Goal: Ask a question: Seek information or help from site administrators or community

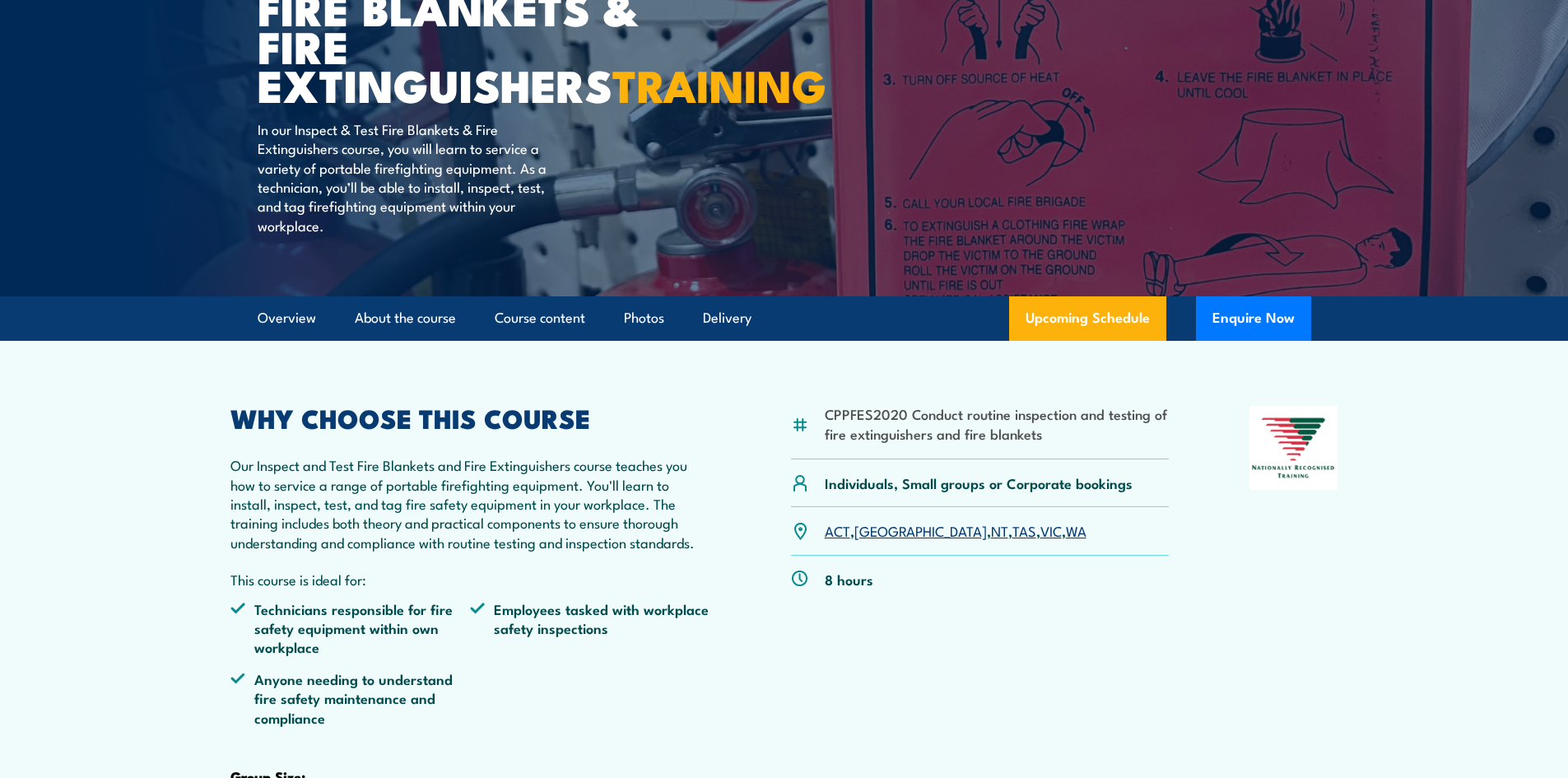
scroll to position [247, 0]
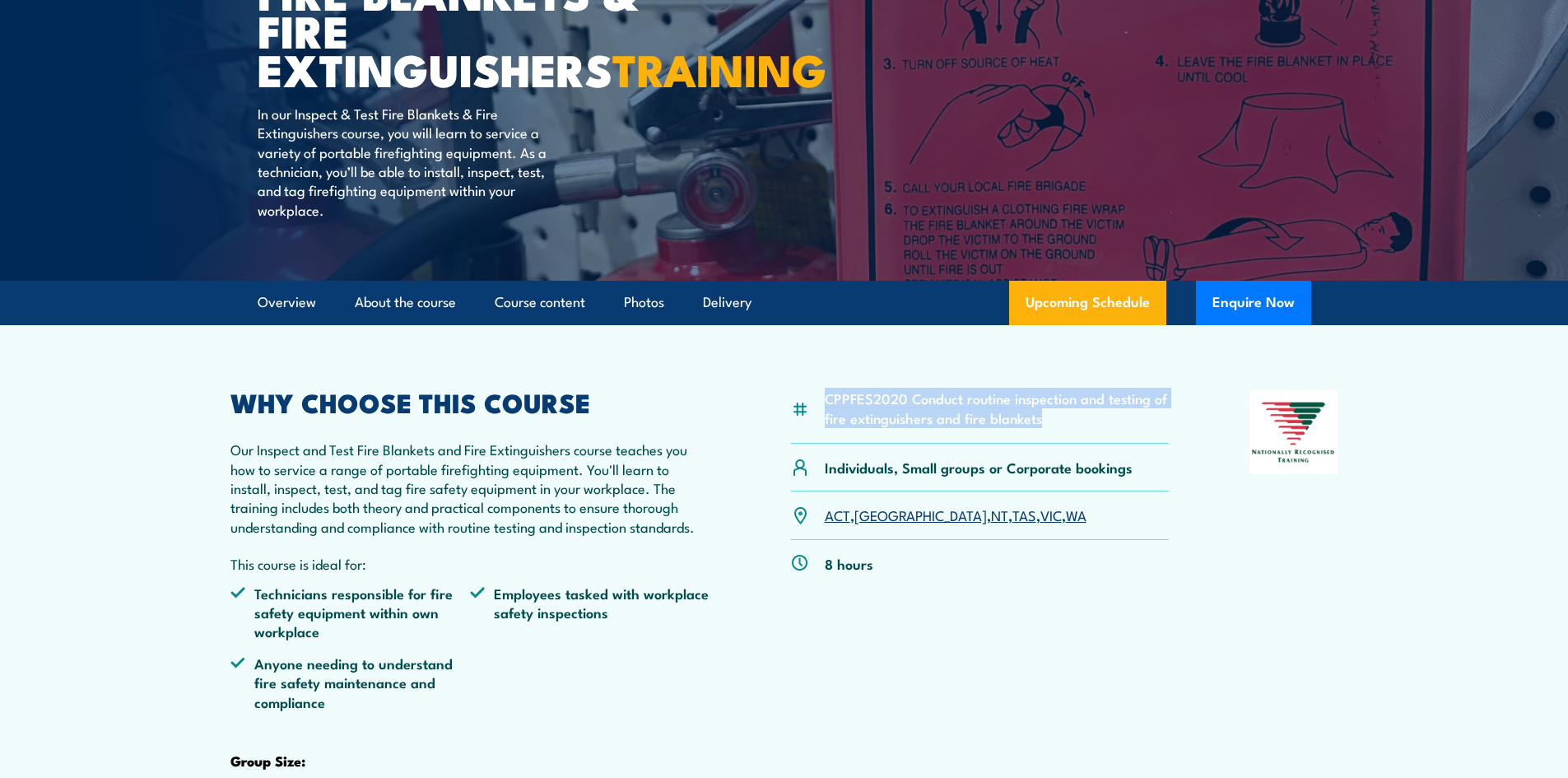
drag, startPoint x: 1036, startPoint y: 460, endPoint x: 827, endPoint y: 443, distance: 209.7
click at [827, 427] on li "CPPFES2020 Conduct routine inspection and testing of fire extinguishers and fir…" at bounding box center [997, 407] width 345 height 39
copy li "CPPFES2020 Conduct routine inspection and testing of fire extinguishers and fir…"
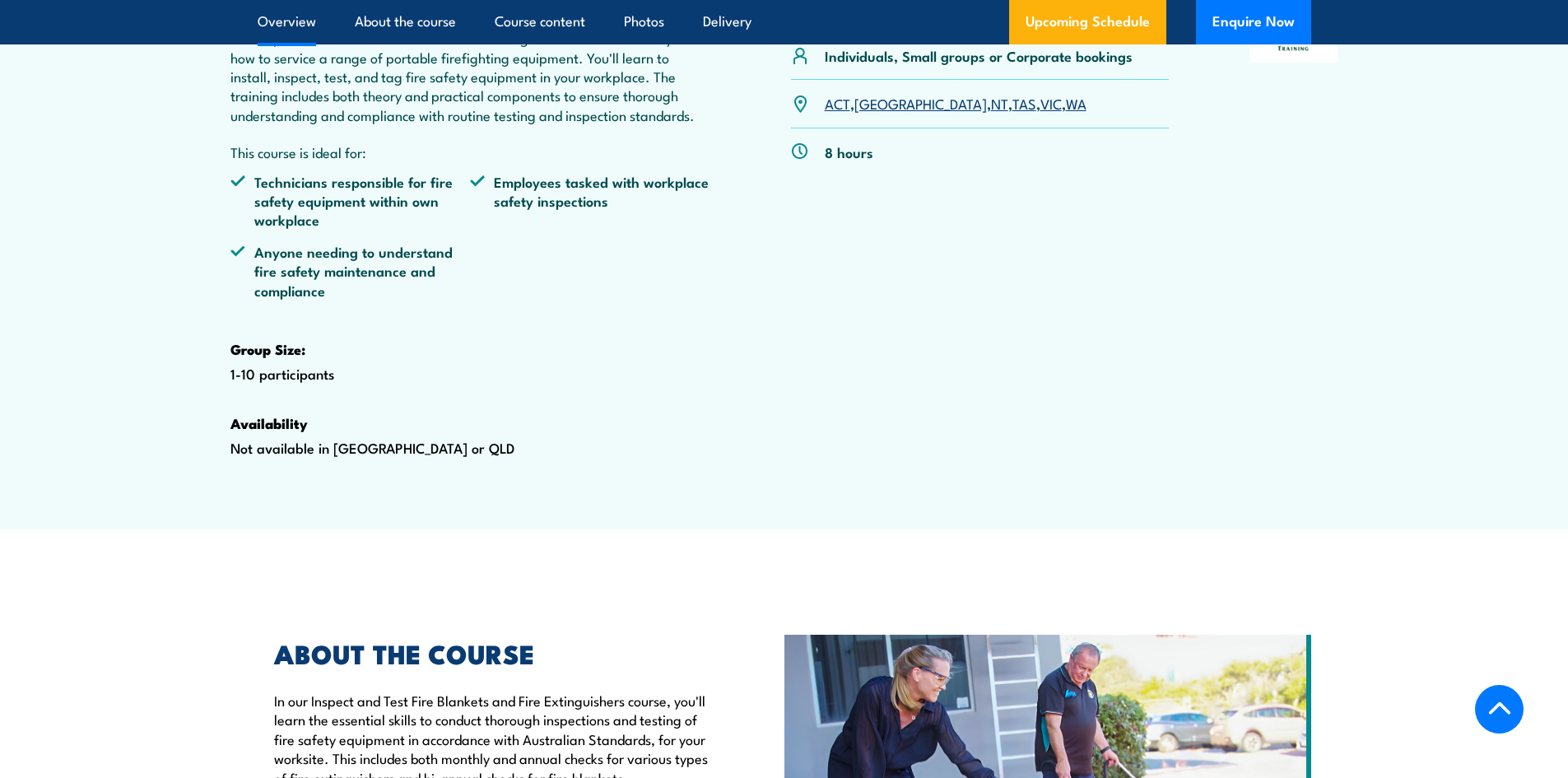
click at [746, 416] on div "CPPFES2020 Conduct routine inspection and testing of fire extinguishers and fir…" at bounding box center [784, 243] width 1108 height 531
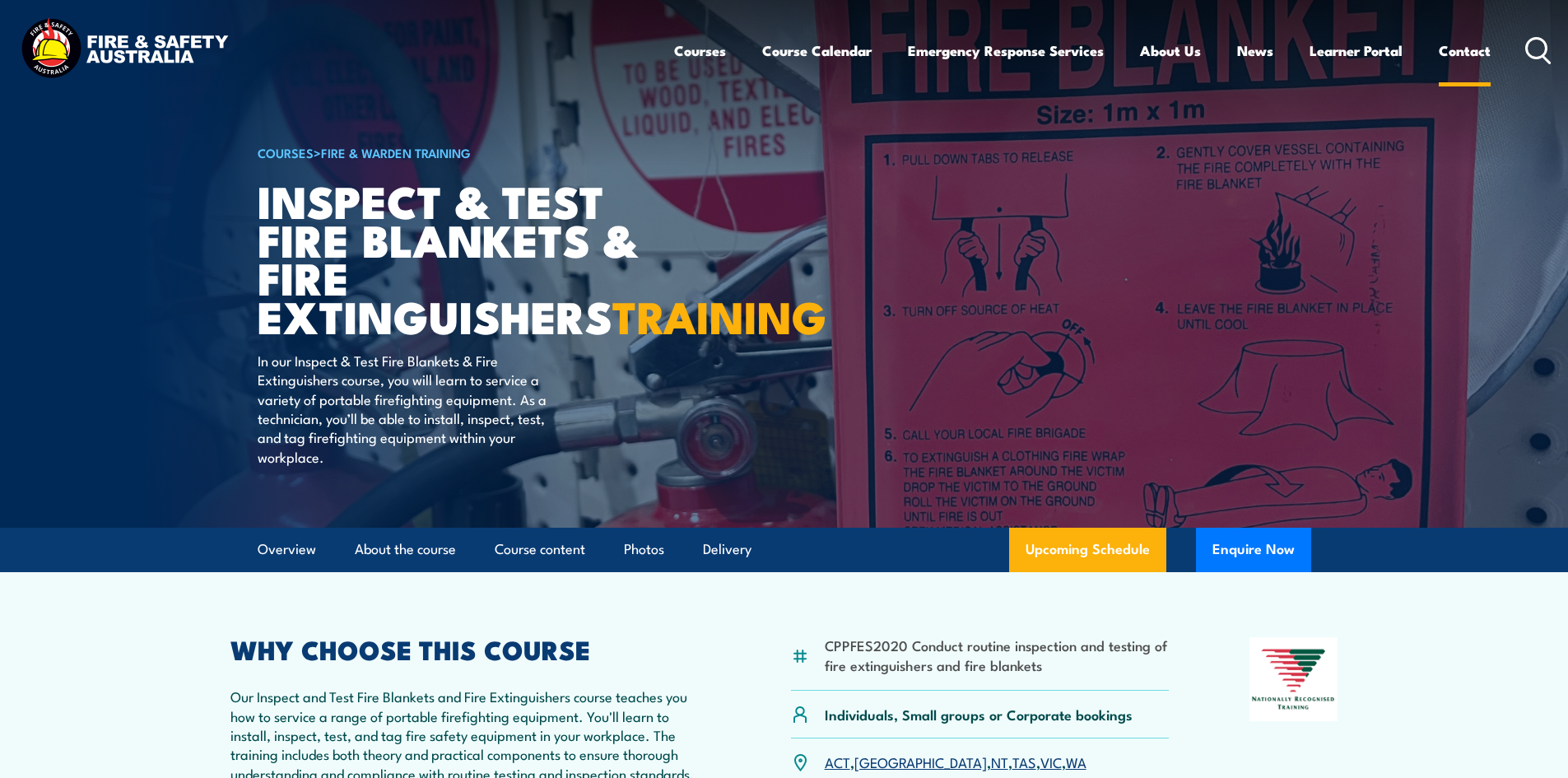
click at [1470, 56] on link "Contact" at bounding box center [1464, 50] width 52 height 44
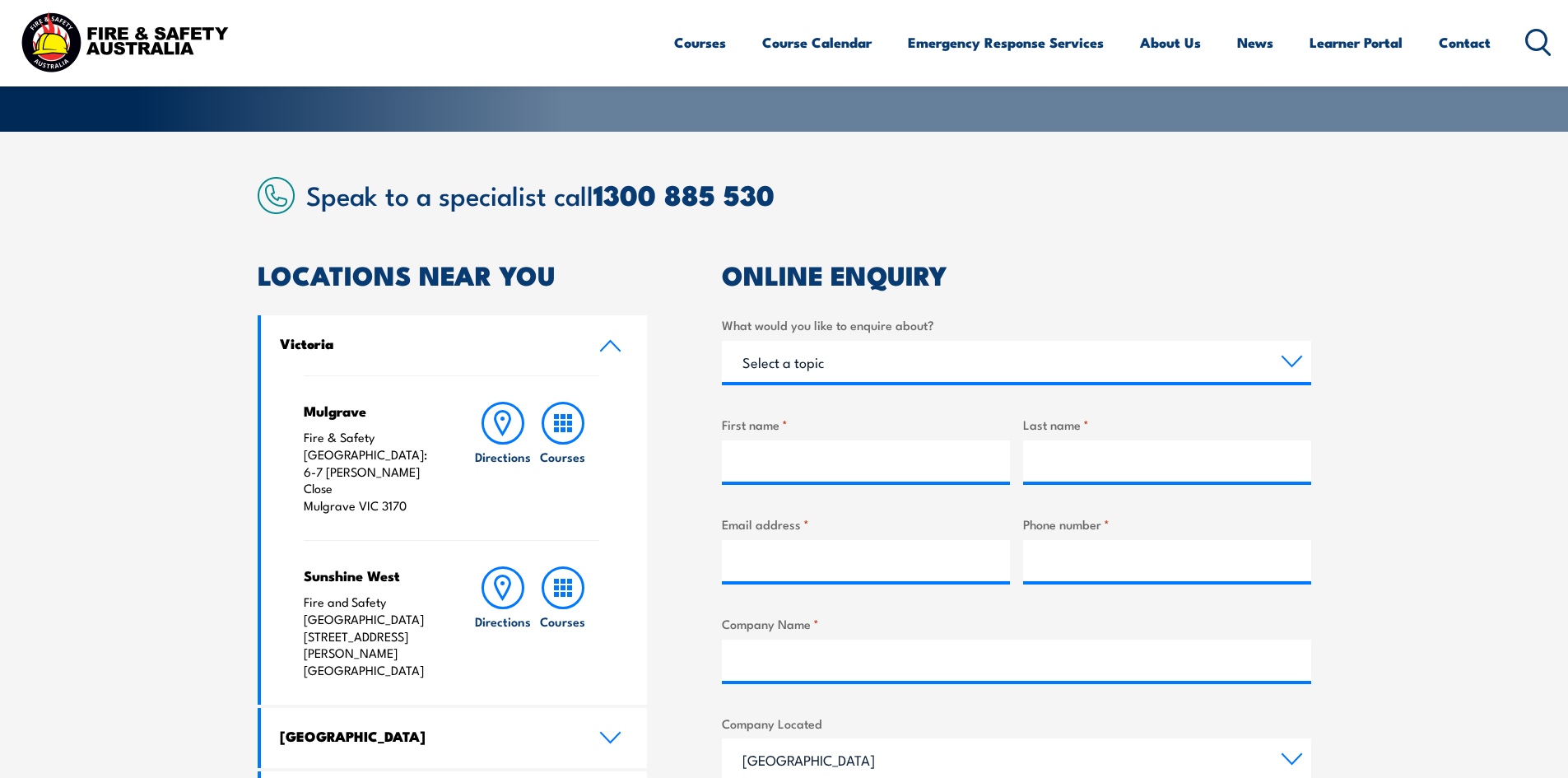
scroll to position [412, 0]
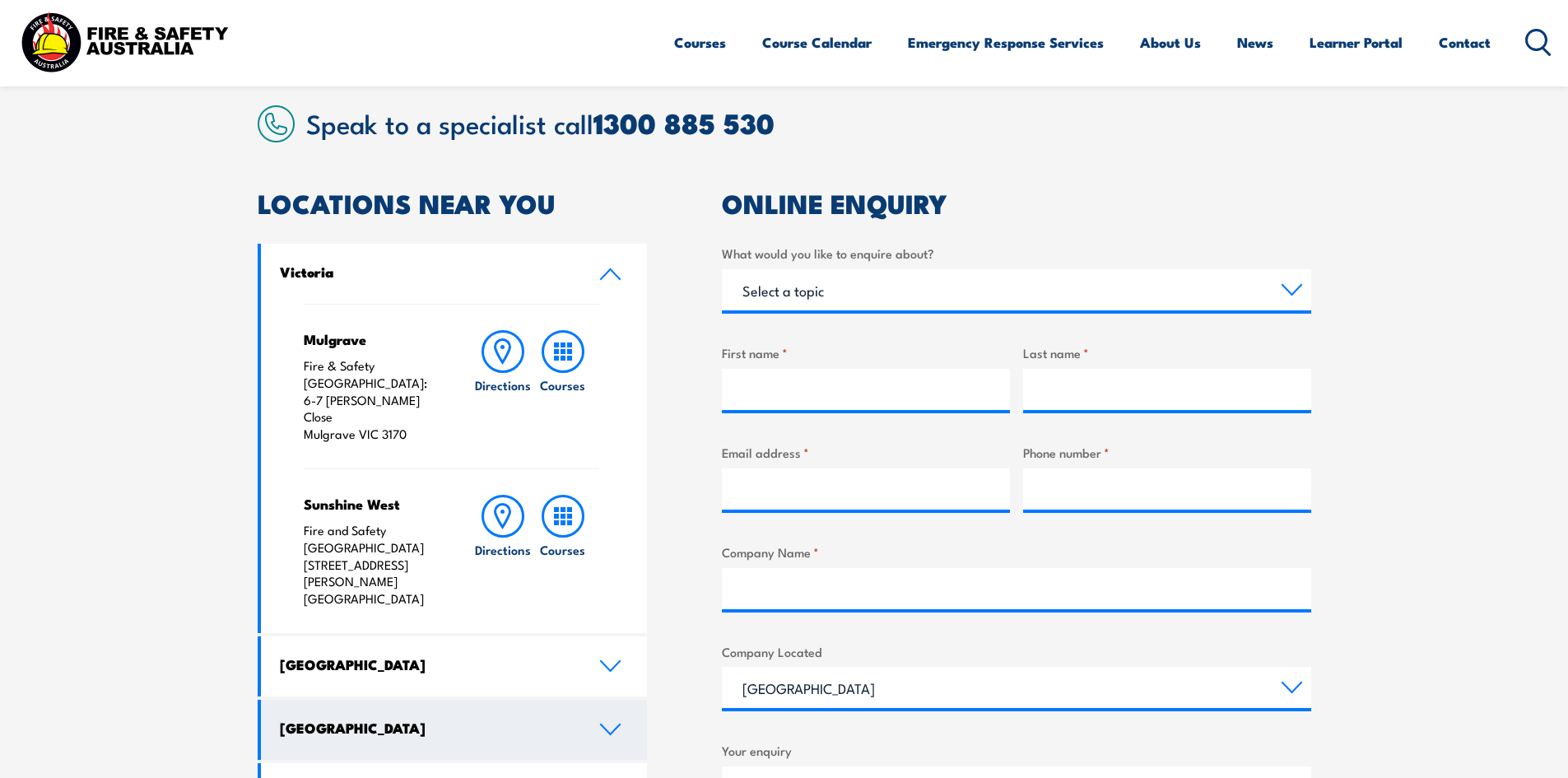
click at [467, 700] on link "[GEOGRAPHIC_DATA]" at bounding box center [454, 729] width 387 height 60
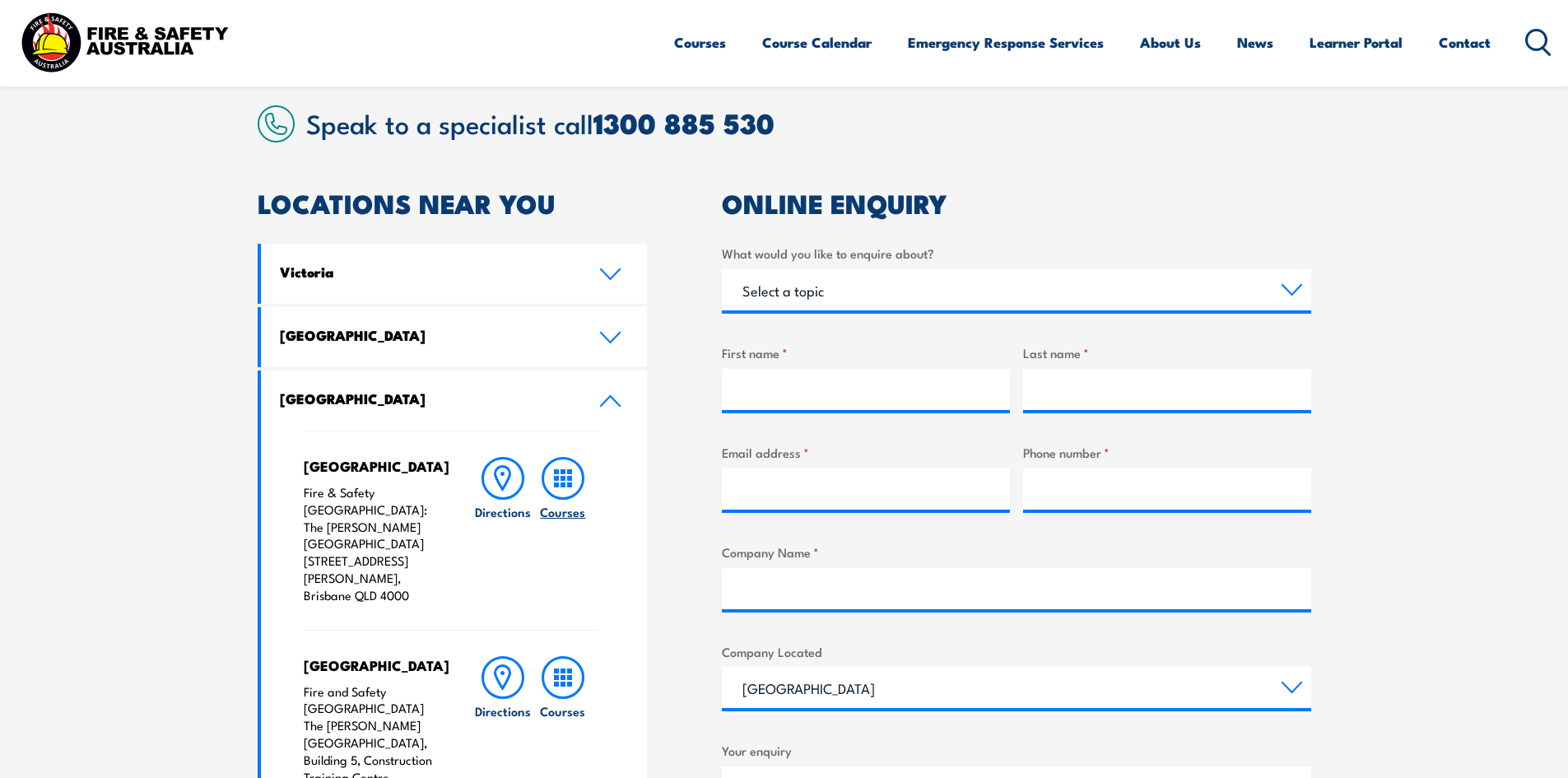
click at [563, 488] on icon at bounding box center [562, 477] width 43 height 43
click at [573, 518] on h6 "Courses" at bounding box center [563, 512] width 46 height 17
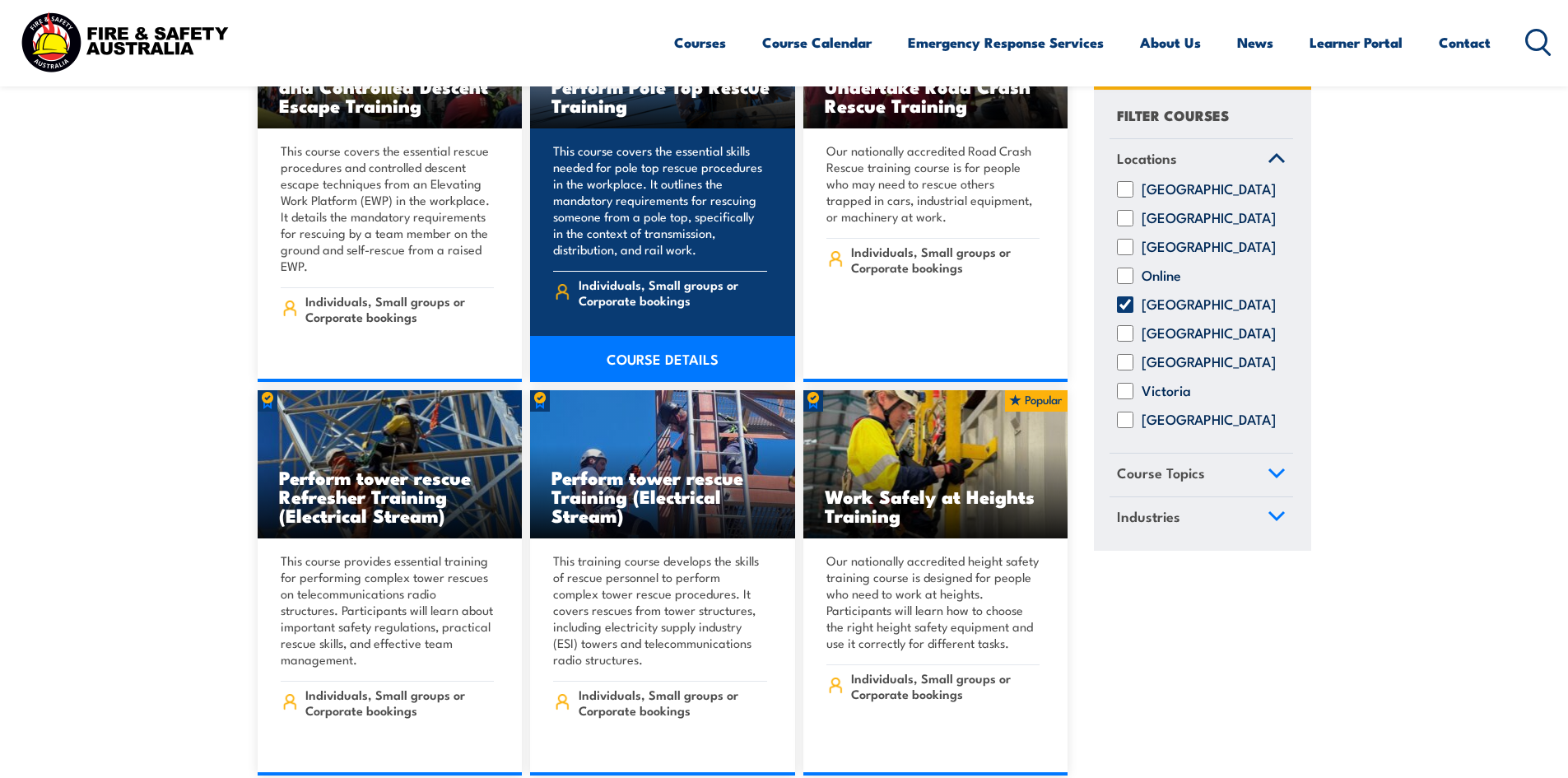
scroll to position [11853, 0]
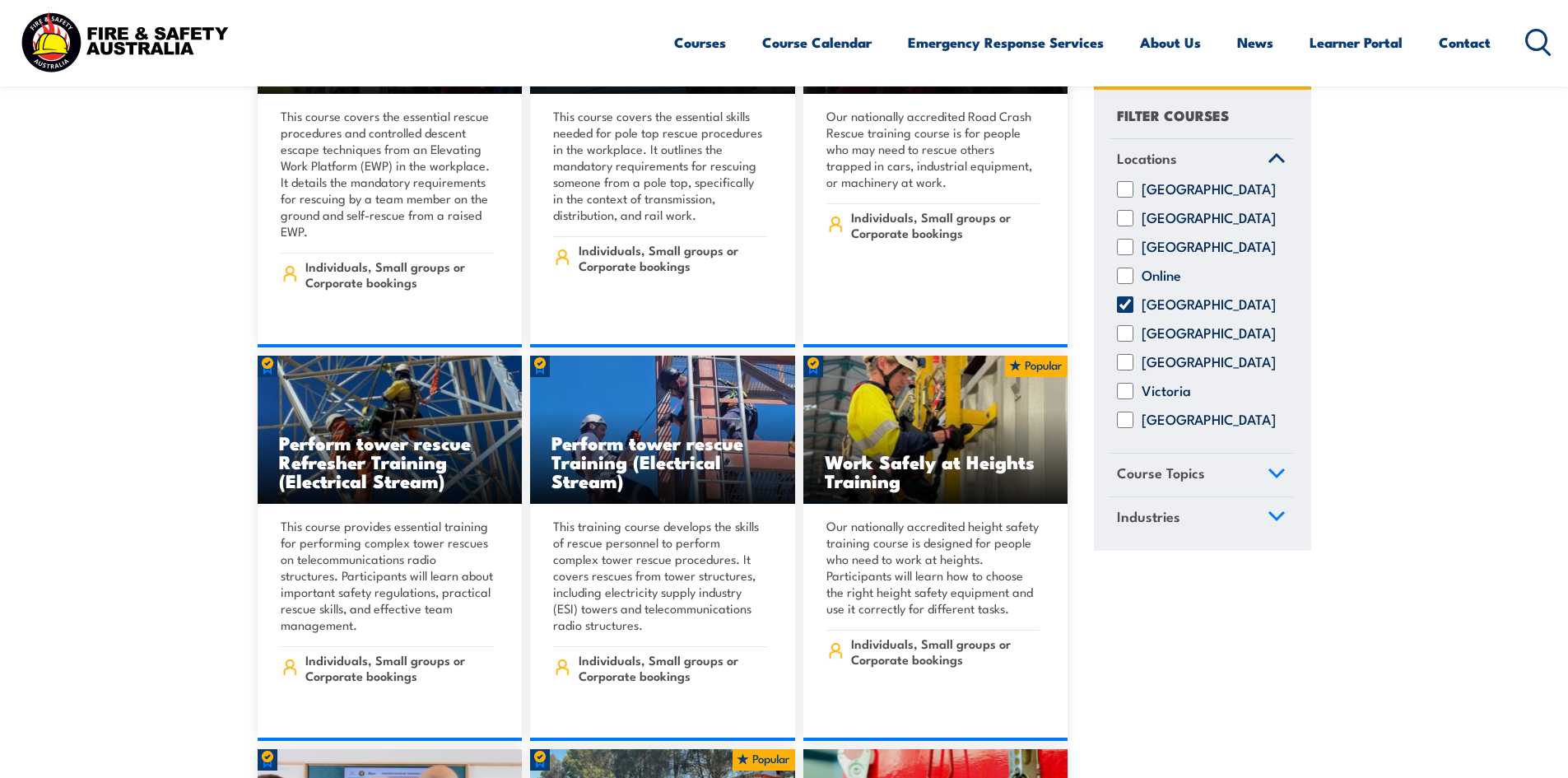
click at [1526, 41] on circle at bounding box center [1536, 39] width 20 height 20
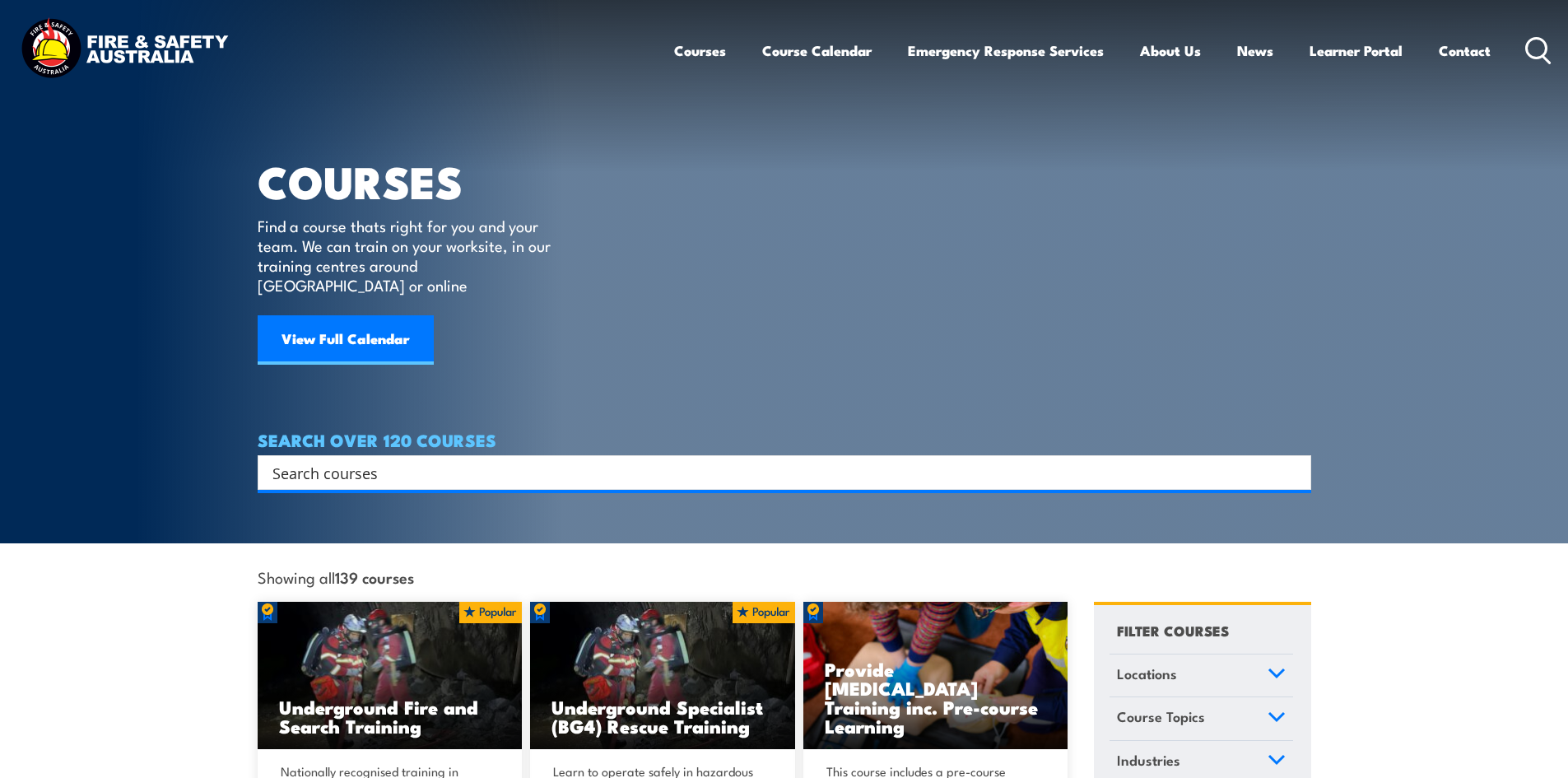
click at [526, 460] on input "Search input" at bounding box center [773, 473] width 1002 height 25
paste input "CPPFES2020 Conduct routine inspection and testing of fire extinguishers and fir…"
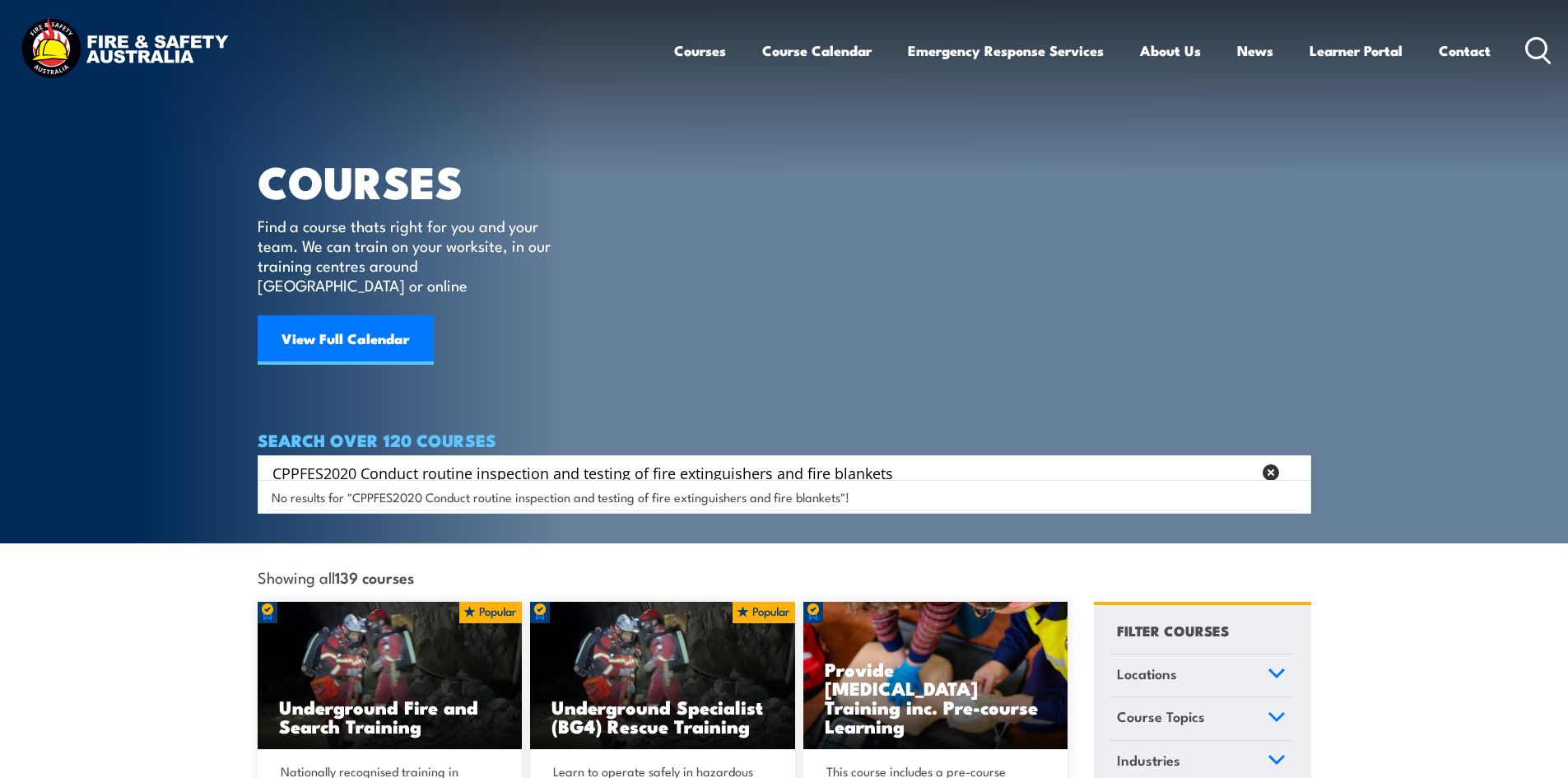
type input "CPPFES2020 Conduct routine inspection and testing of fire extinguishers and fir…"
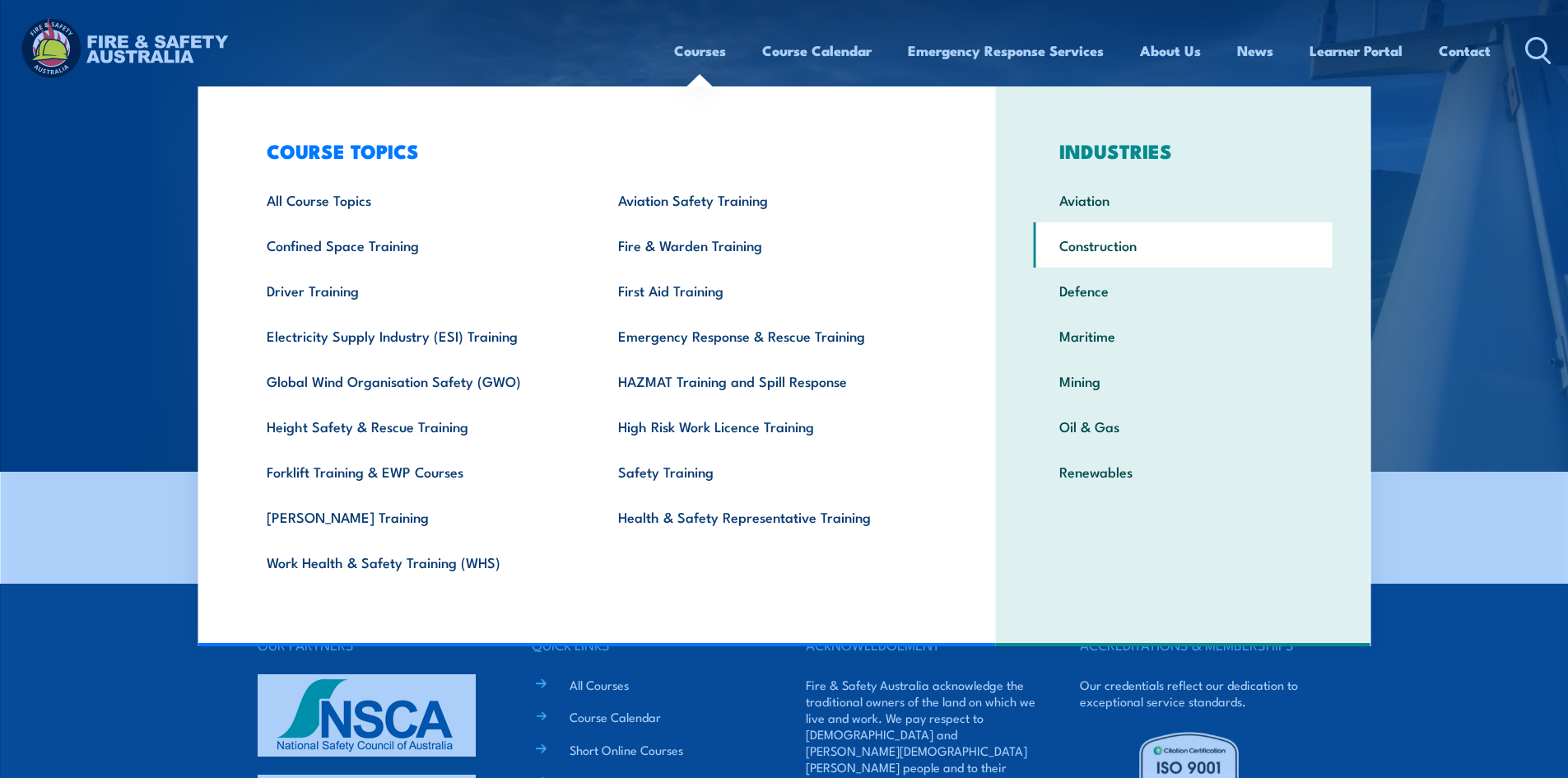
click at [1149, 258] on link "Construction" at bounding box center [1183, 245] width 299 height 46
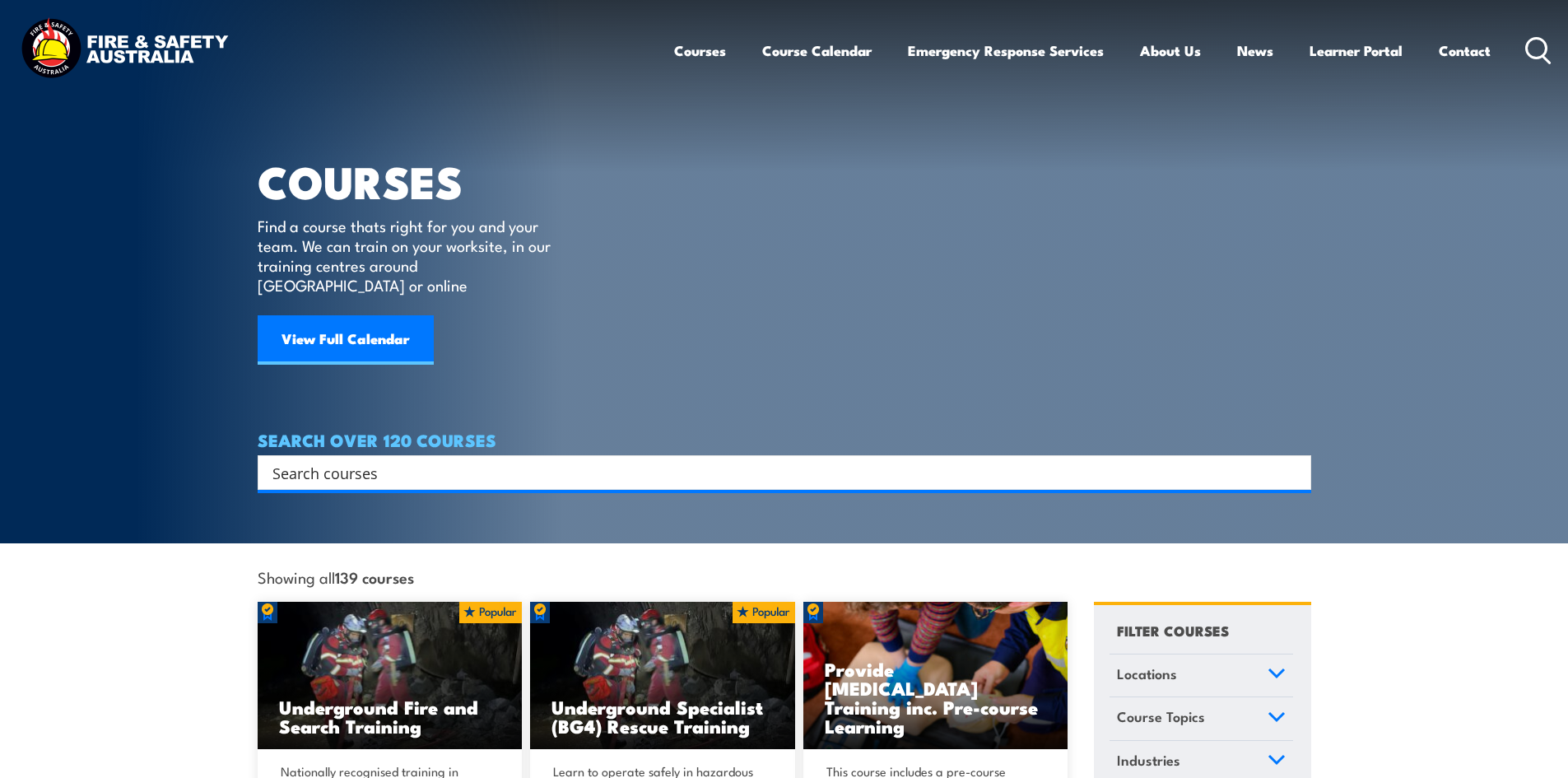
drag, startPoint x: 0, startPoint y: 0, endPoint x: 813, endPoint y: 260, distance: 853.6
click at [815, 261] on article "COURSES Find a course thats right for you and your team. We can train on your w…" at bounding box center [784, 244] width 1054 height 490
click at [1472, 50] on link "Contact" at bounding box center [1464, 50] width 52 height 44
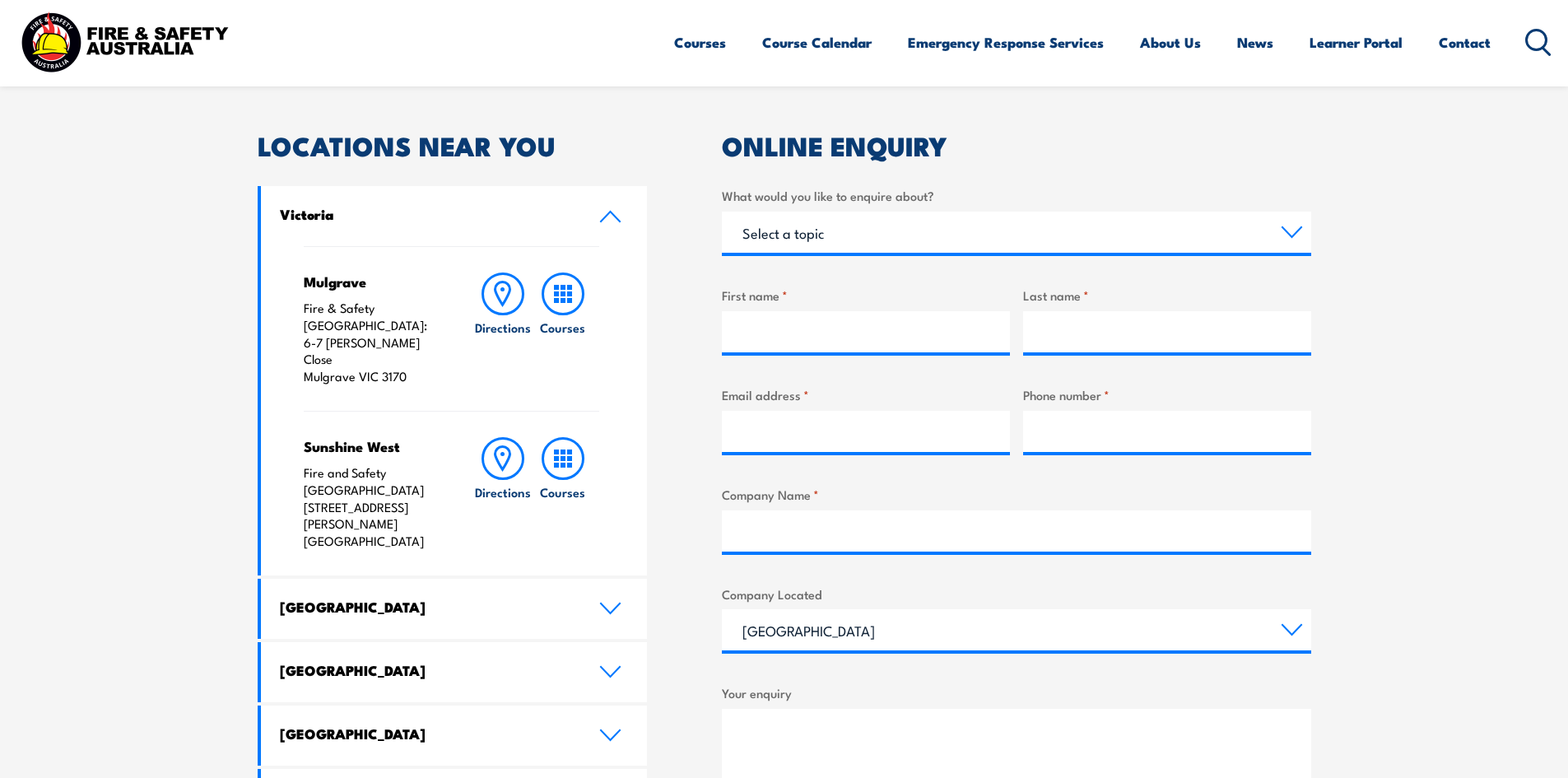
scroll to position [494, 0]
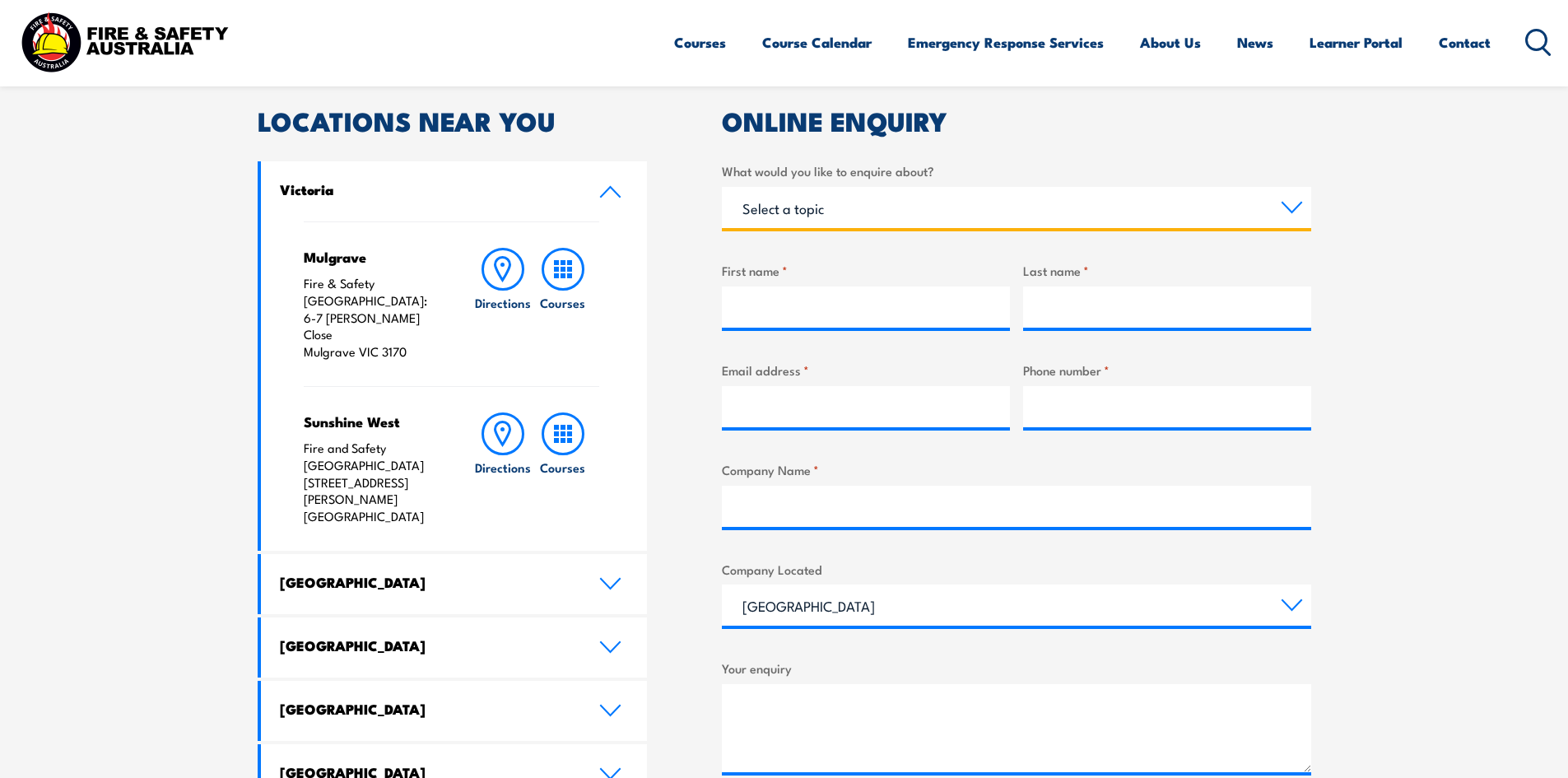
click at [1258, 215] on select "Select a topic Training Emergency Response Services General Enquiry" at bounding box center [1016, 206] width 590 height 41
click at [722, 186] on select "Select a topic Training Emergency Response Services General Enquiry" at bounding box center [1016, 206] width 590 height 41
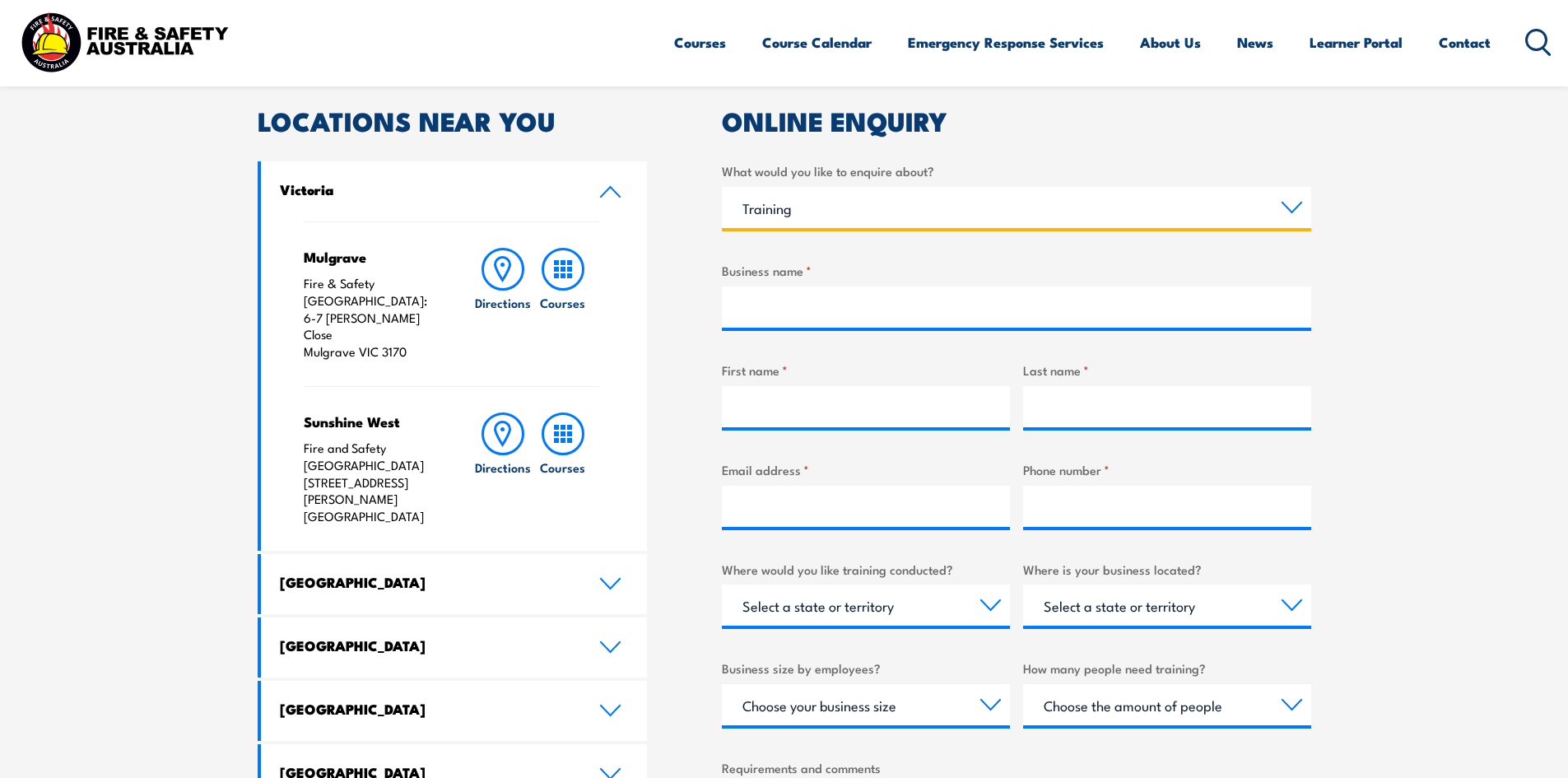
click at [1295, 201] on select "Select a topic Training Emergency Response Services General Enquiry" at bounding box center [1016, 206] width 590 height 41
select select "General Enquiry"
click at [722, 186] on select "Select a topic Training Emergency Response Services General Enquiry" at bounding box center [1016, 206] width 590 height 41
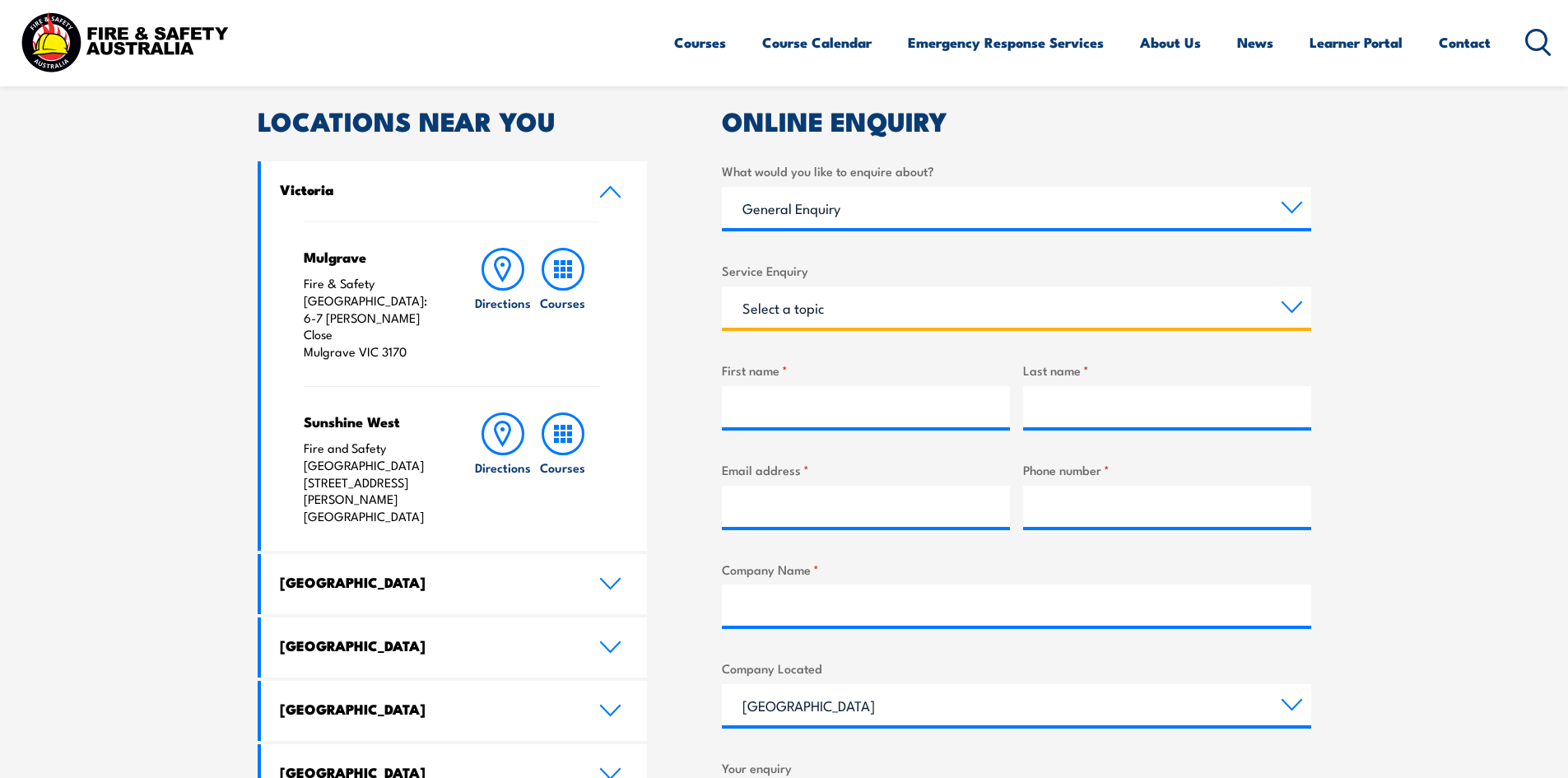
click at [932, 315] on select "Select a topic Assistance in completing an online enrolment booking Request a c…" at bounding box center [1016, 306] width 590 height 41
select select "Other"
click at [722, 286] on select "Select a topic Assistance in completing an online enrolment booking Request a c…" at bounding box center [1016, 306] width 590 height 41
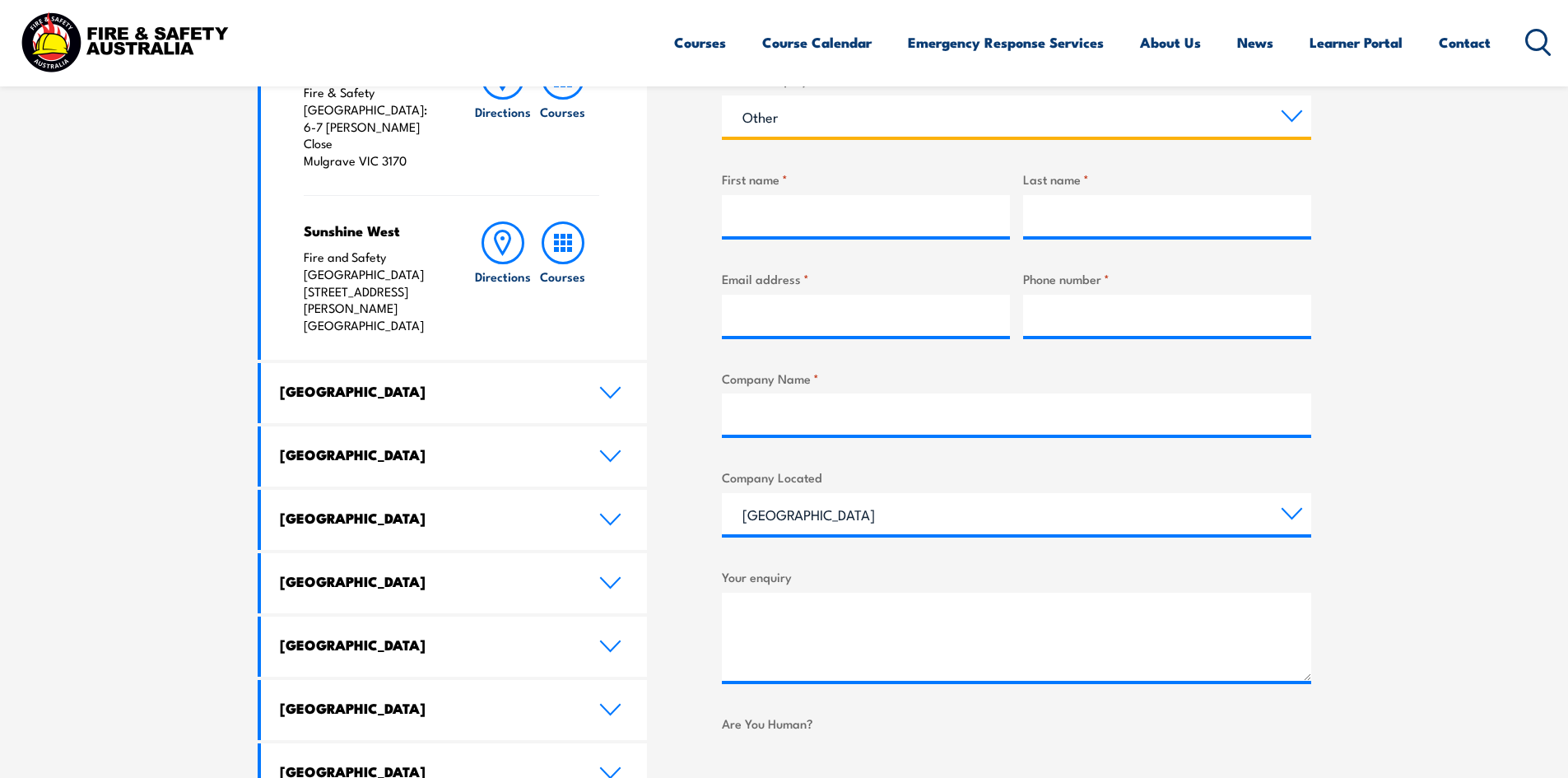
scroll to position [741, 0]
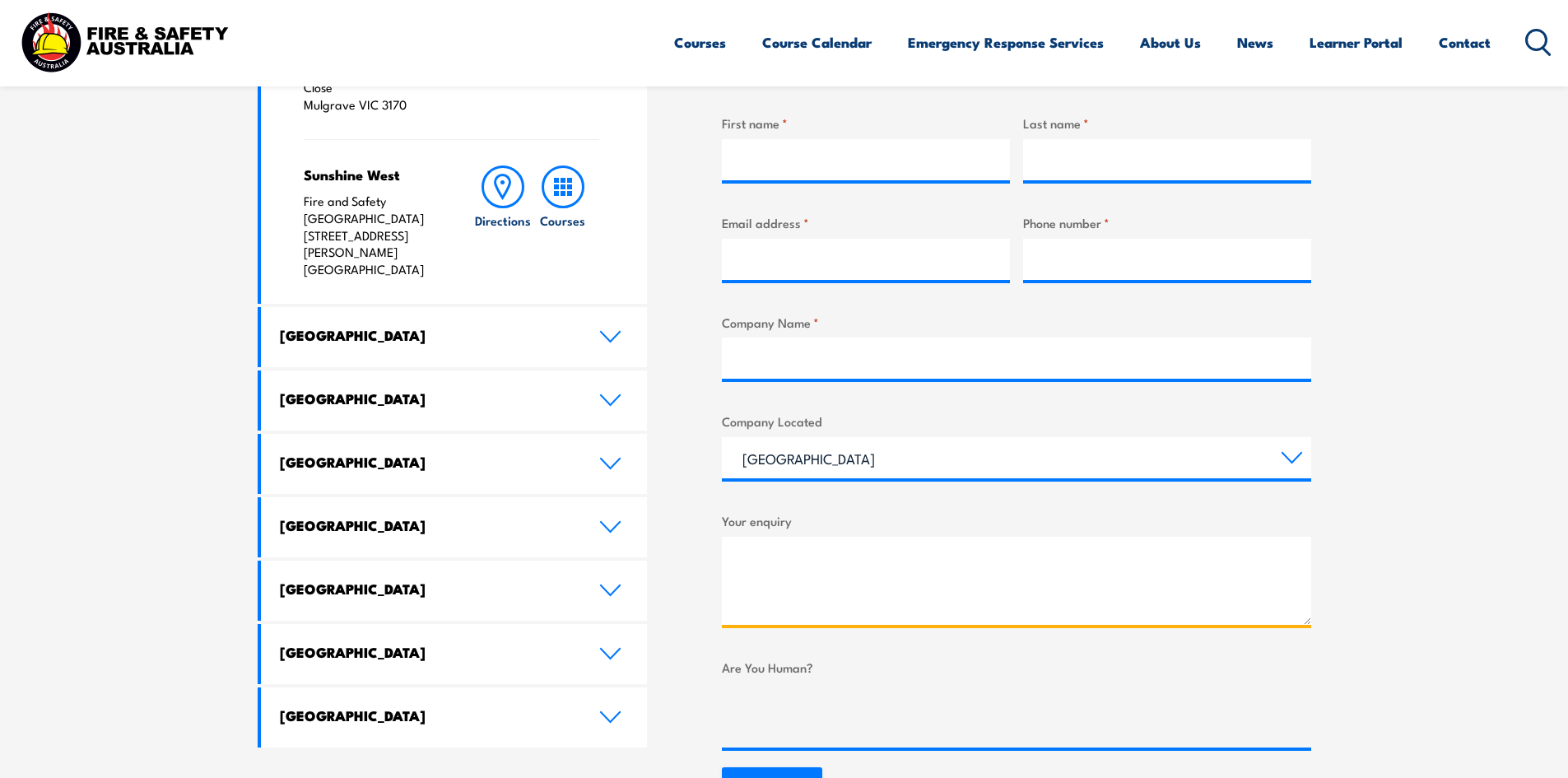
click at [792, 592] on textarea "Your enquiry" at bounding box center [1016, 580] width 590 height 88
paste textarea "CPPFES2020 Conduct routine inspection and testing of fire extinguishers and fir…"
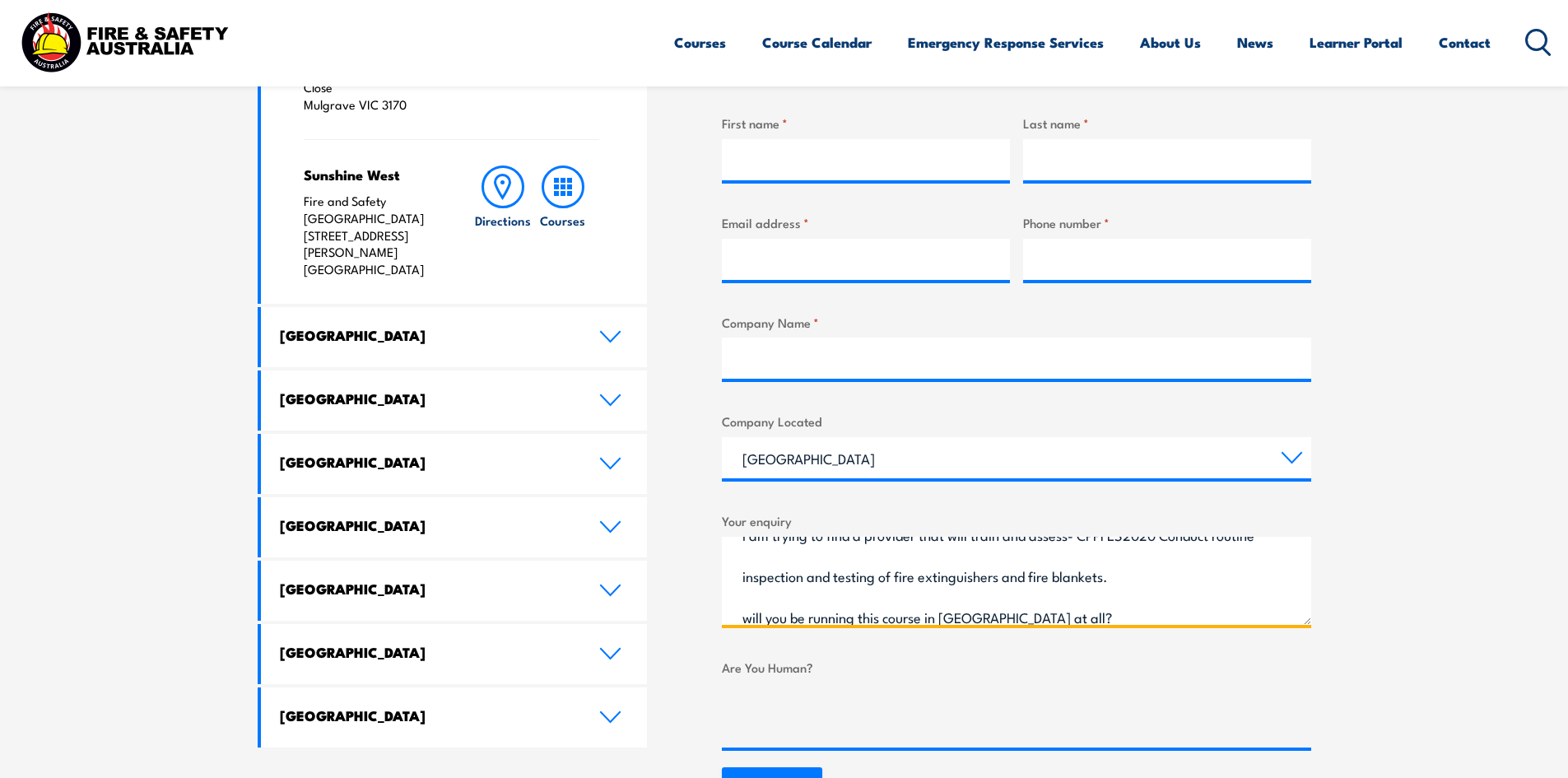
scroll to position [35, 0]
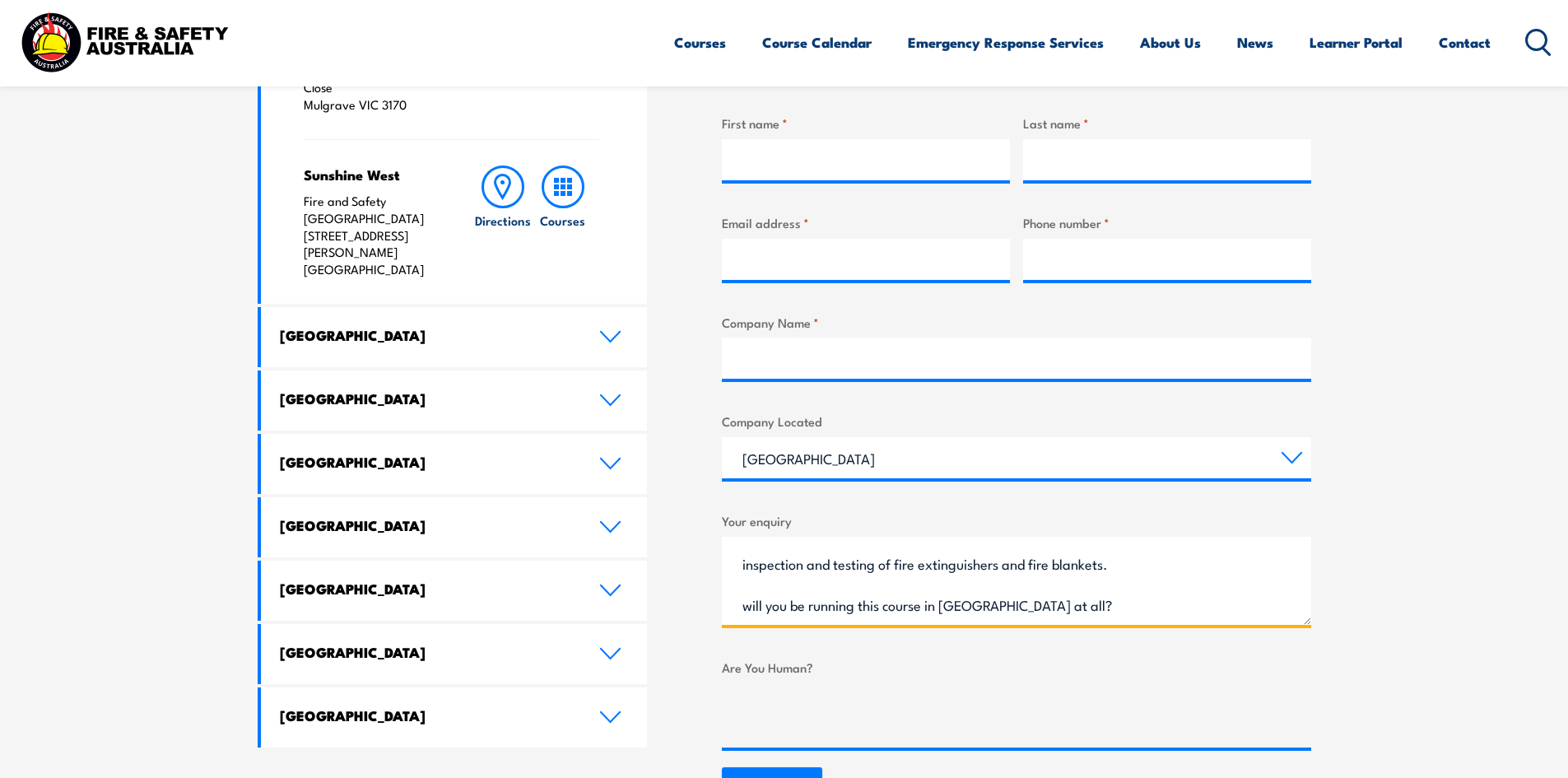
type textarea "I am trying to find a provider that will train and assess- CPPFES2020 Conduct r…"
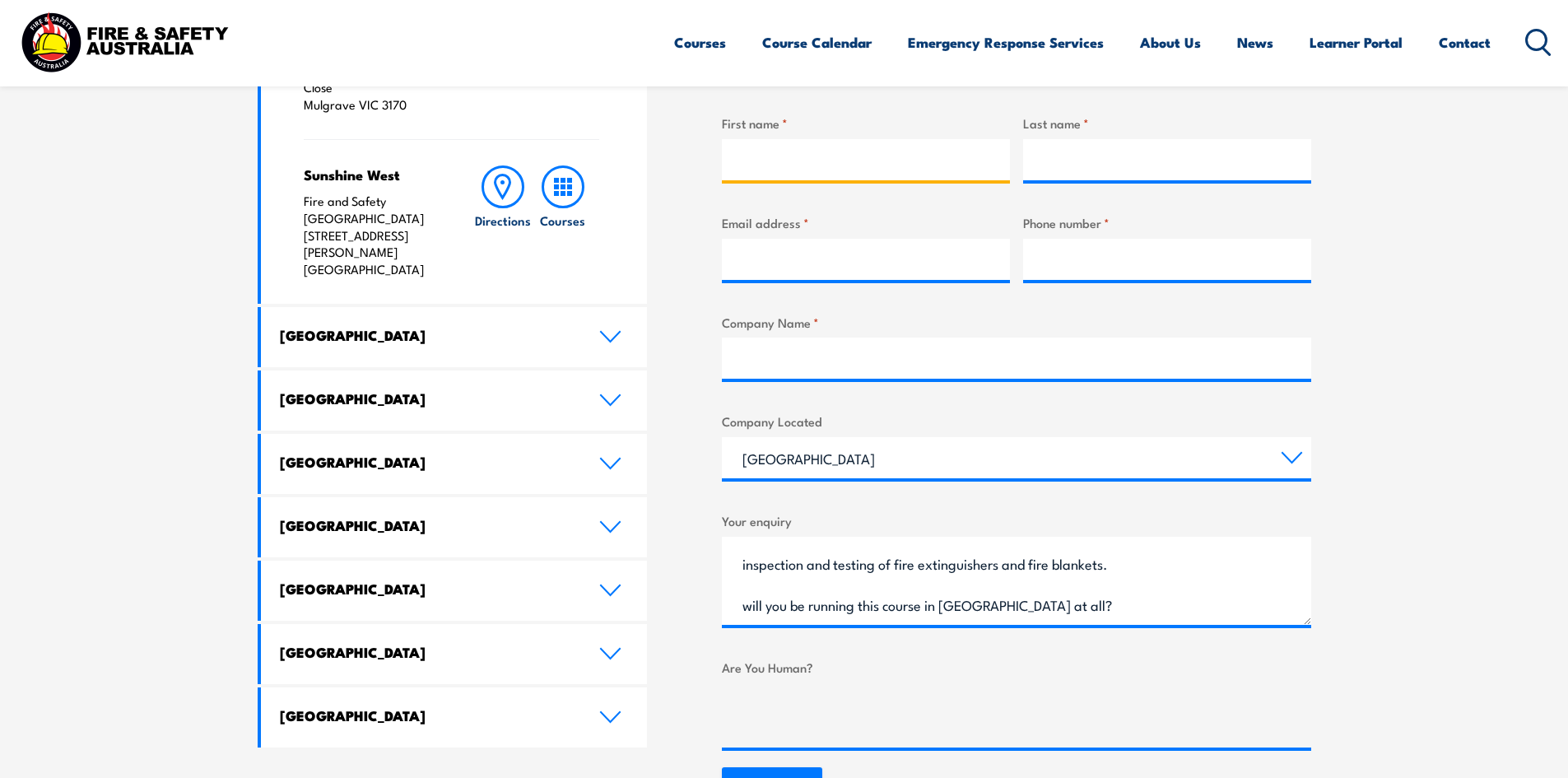
click at [889, 165] on input "First name *" at bounding box center [865, 159] width 288 height 41
type input "Chris"
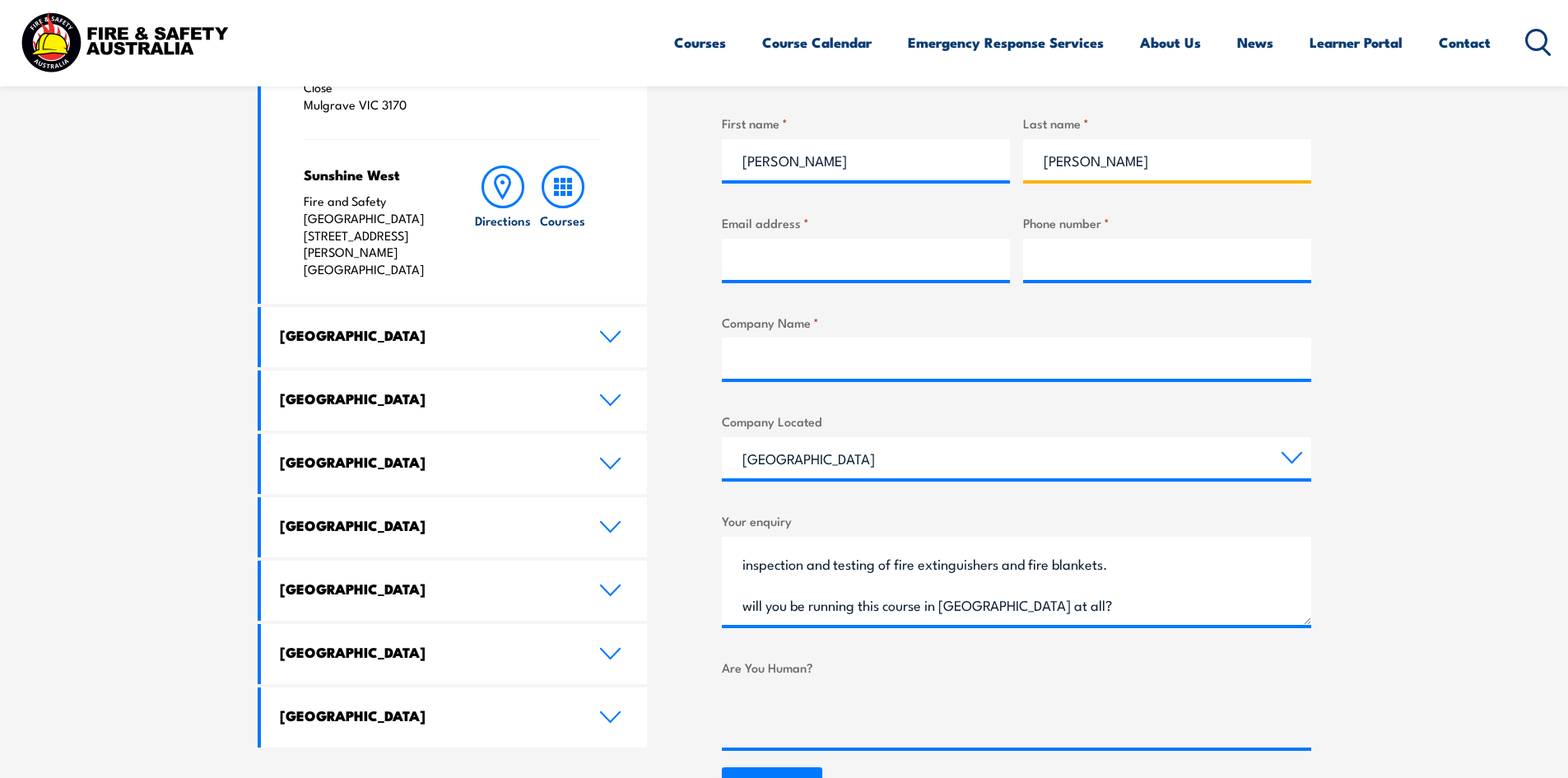
type input "Abbott"
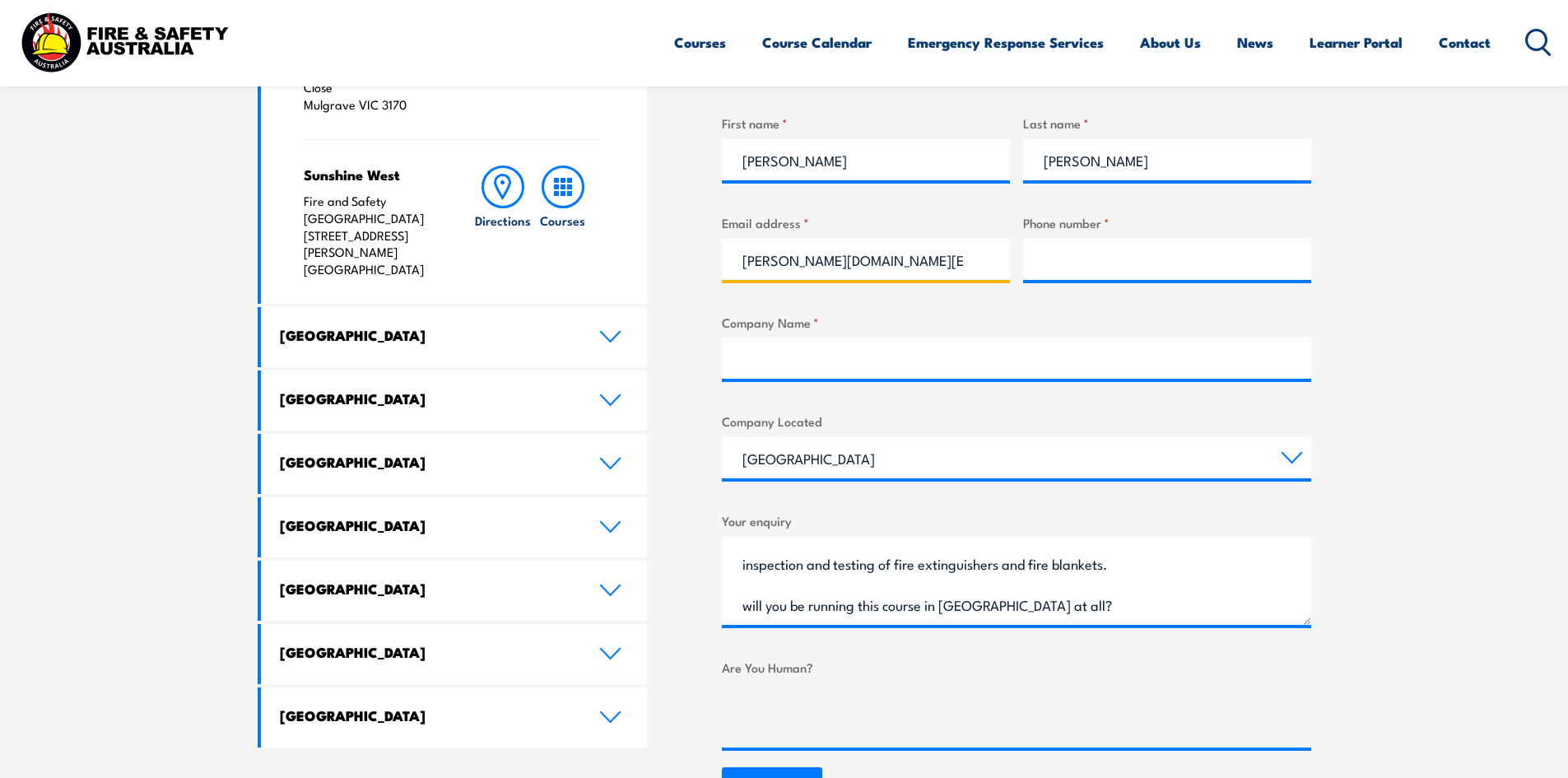
type input "chris.abbott@stratumcivil.com.au"
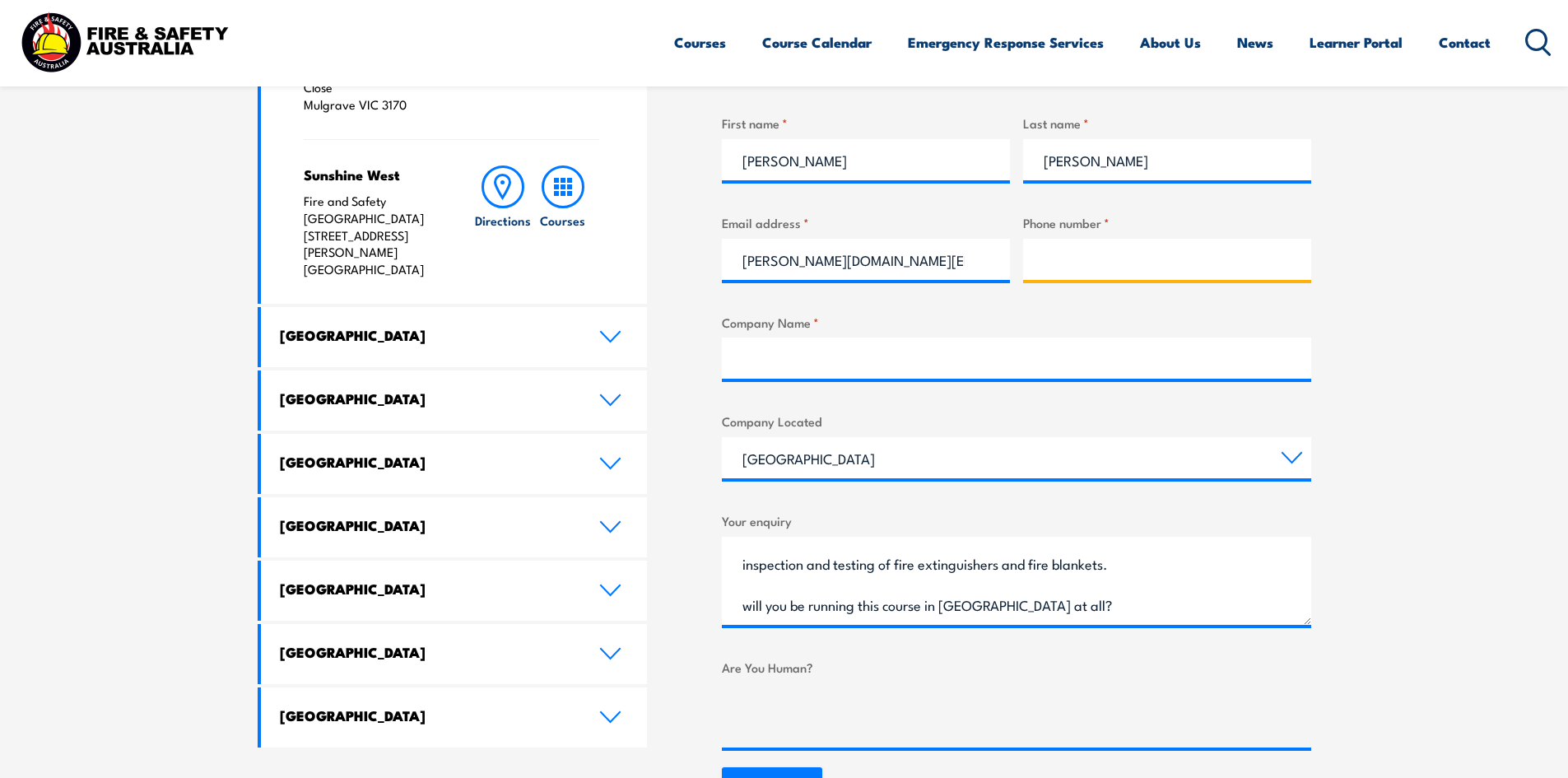
click at [1074, 260] on input "Phone number *" at bounding box center [1167, 259] width 288 height 41
type input "0402565041"
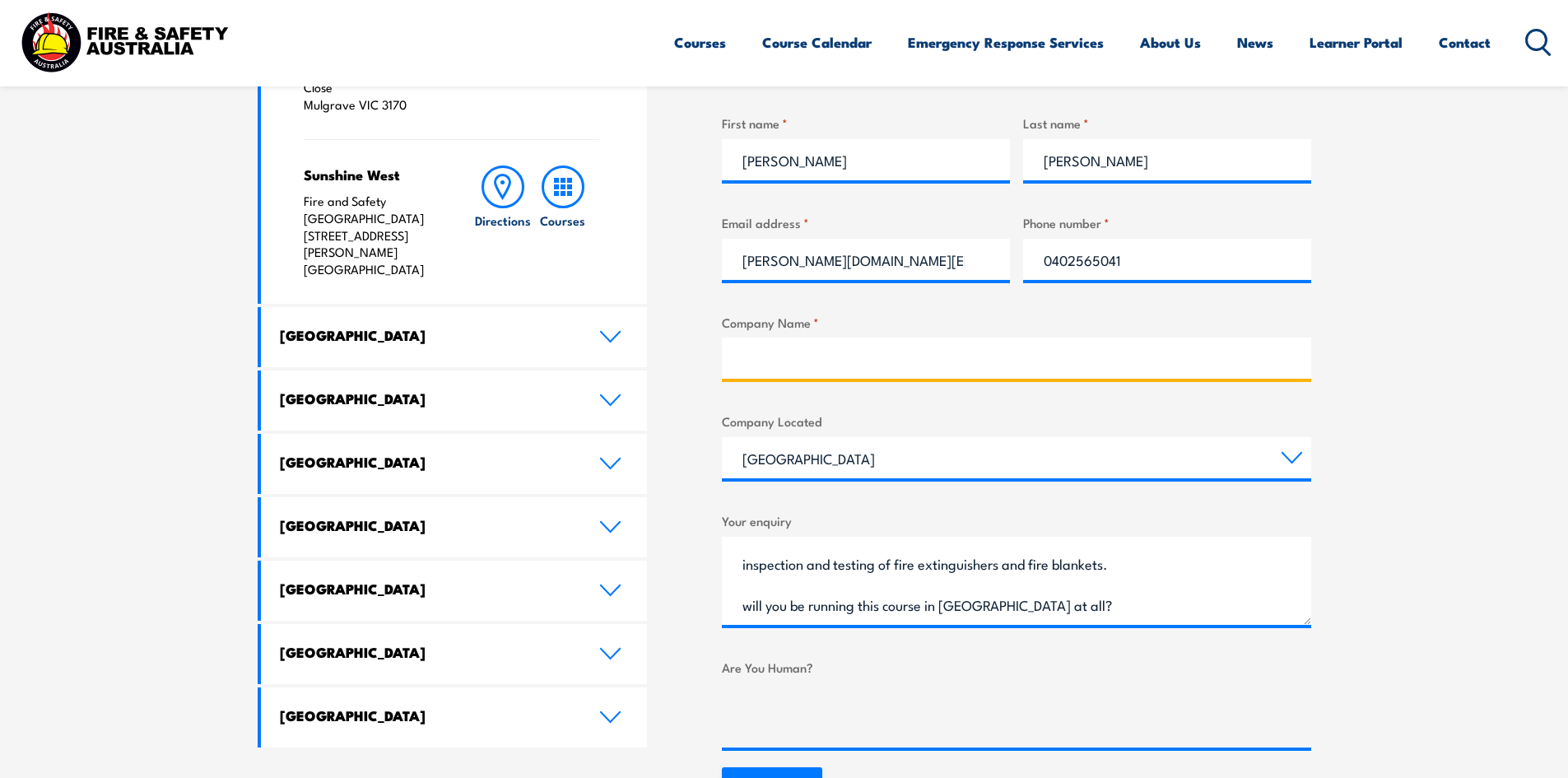
click at [979, 367] on input "Company Name *" at bounding box center [1016, 358] width 590 height 41
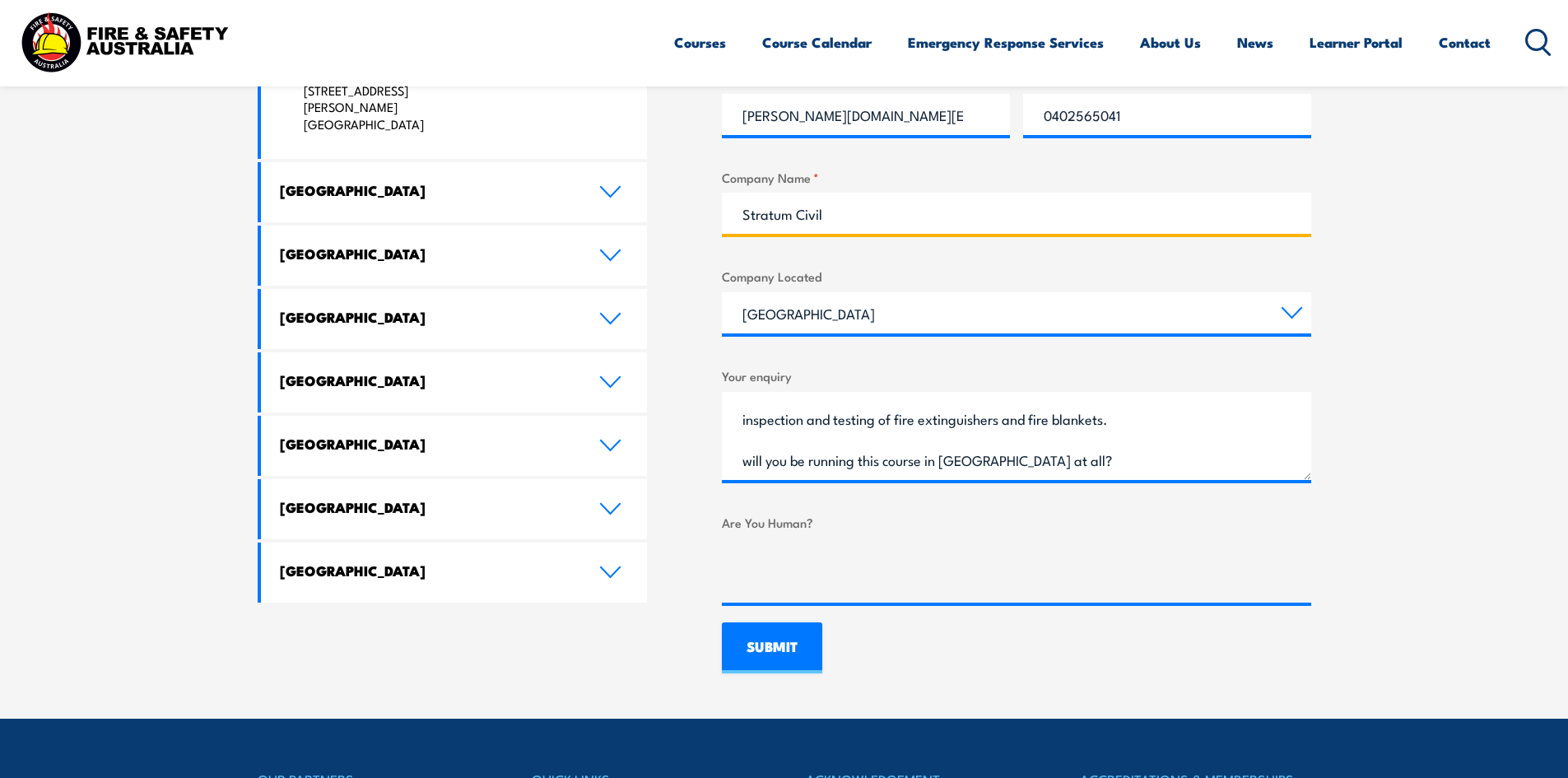
scroll to position [905, 0]
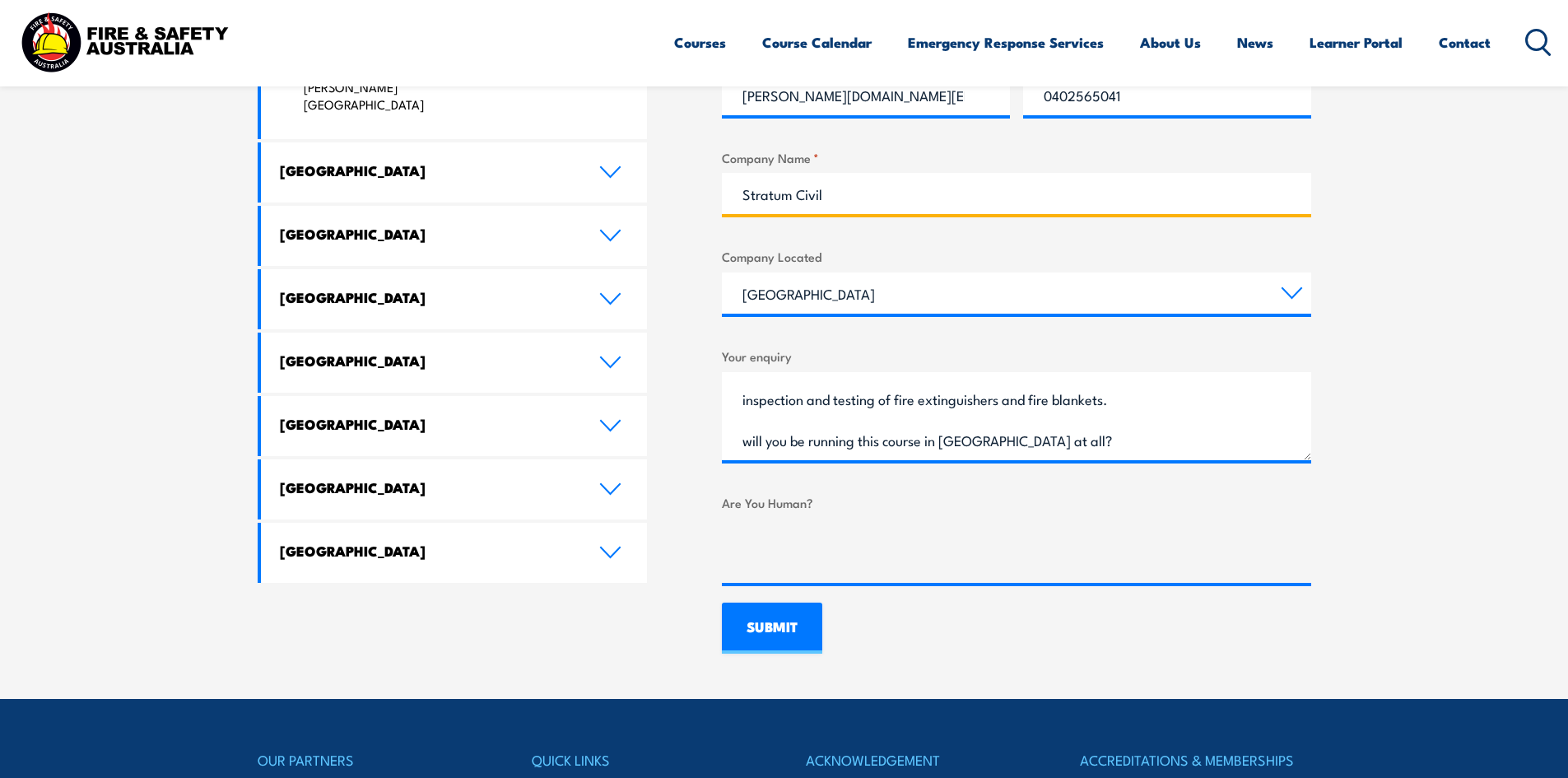
type input "Stratum Civil"
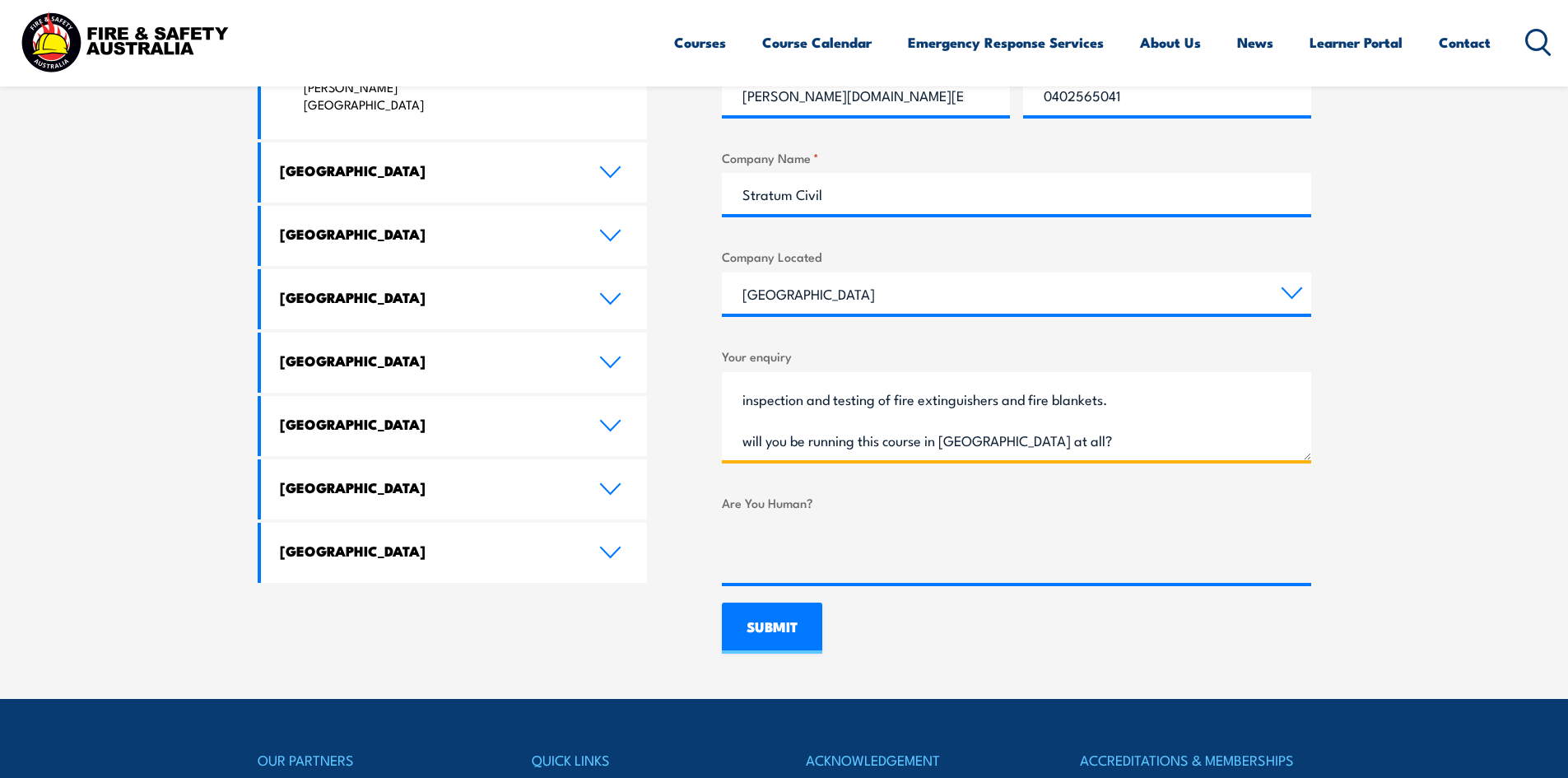
click at [1073, 456] on textarea "I am trying to find a provider that will train and assess- CPPFES2020 Conduct r…" at bounding box center [1016, 416] width 590 height 88
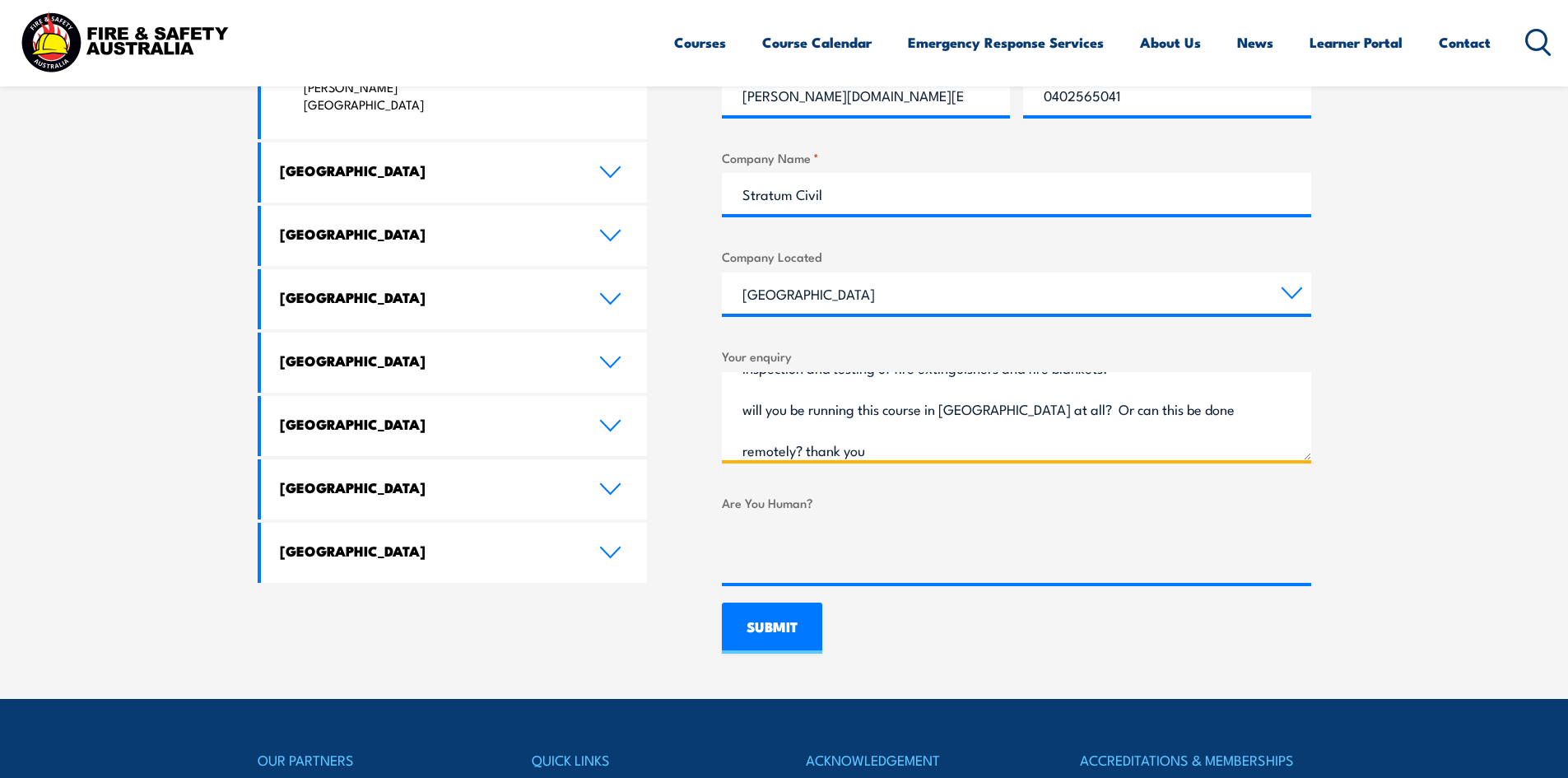
type textarea "I am trying to find a provider that will train and assess- CPPFES2020 Conduct r…"
click at [779, 636] on input "SUBMIT" at bounding box center [772, 628] width 101 height 51
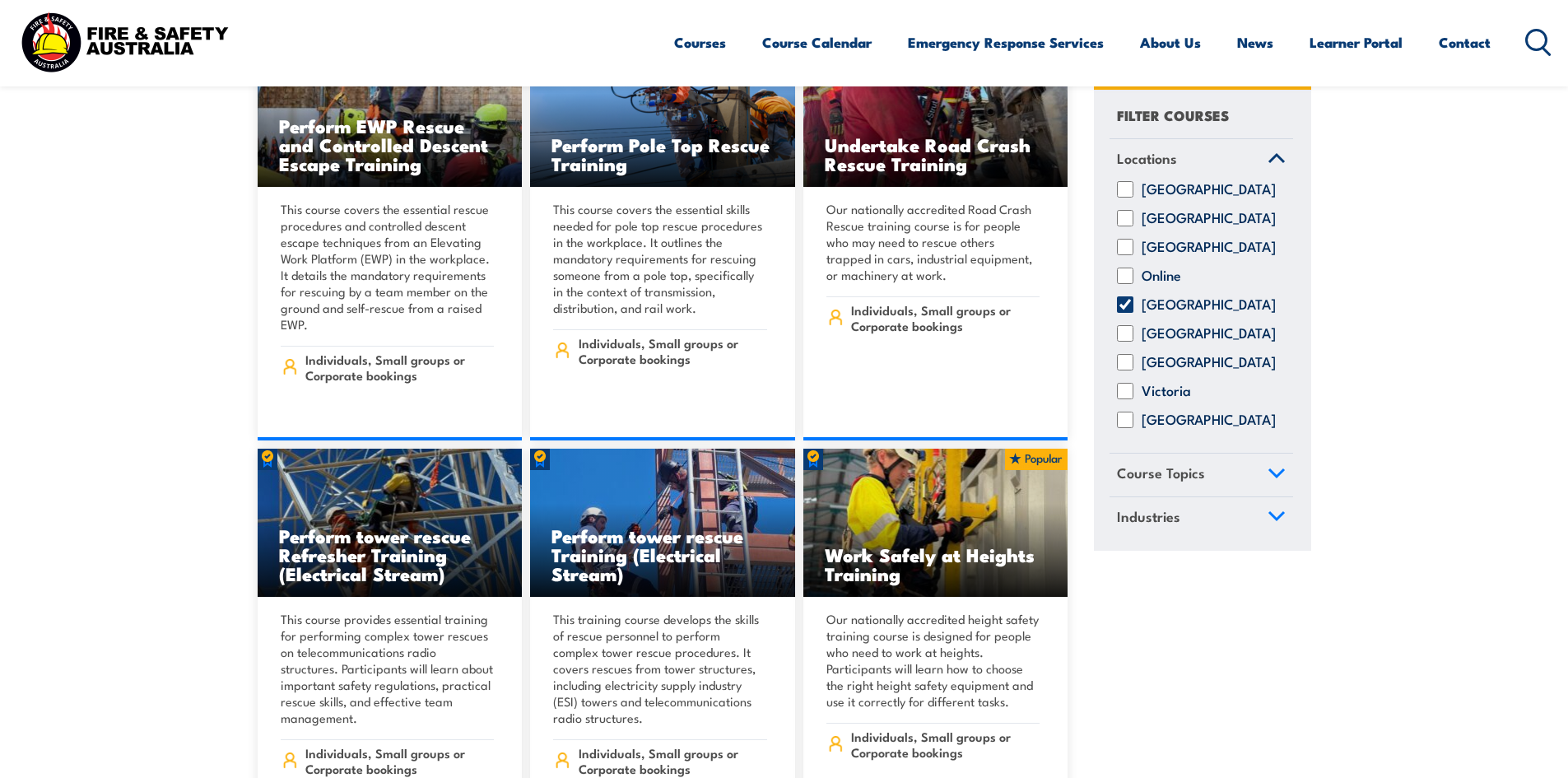
scroll to position [11853, 0]
